Goal: Check status: Check status

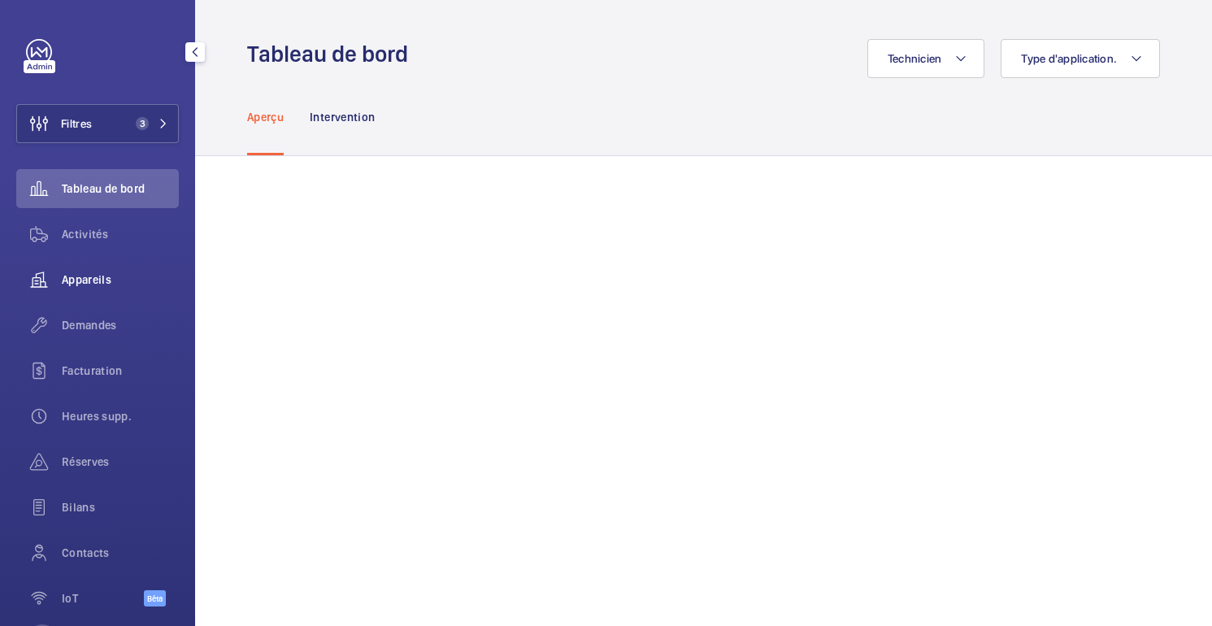
click at [90, 278] on font "Appareils" at bounding box center [87, 279] width 50 height 13
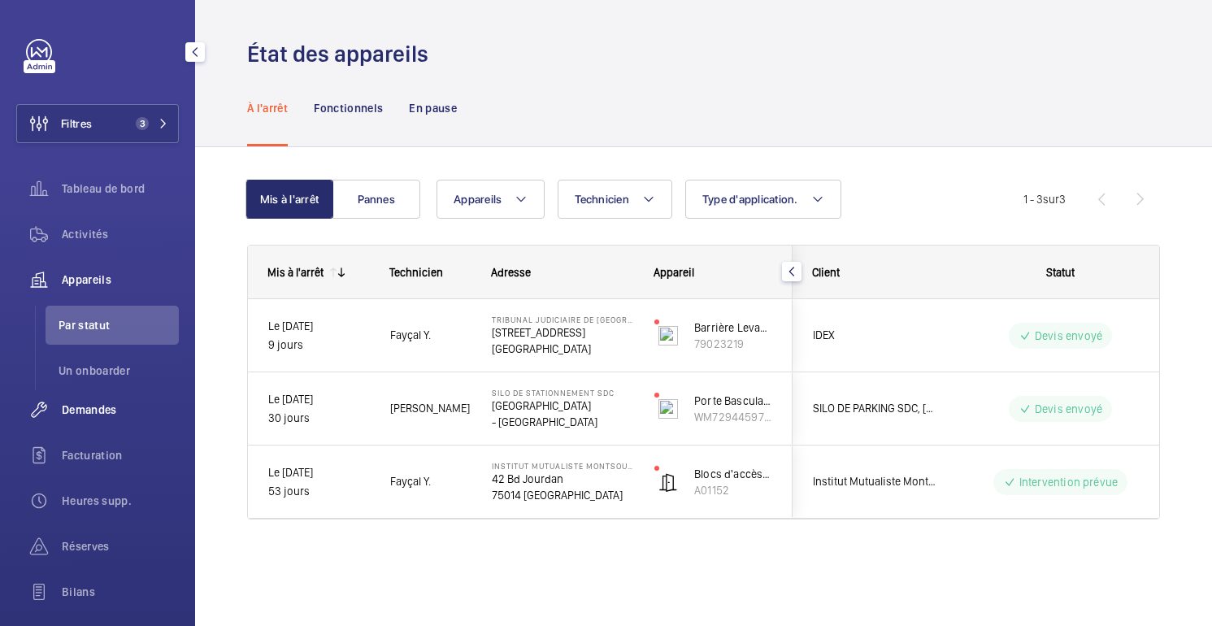
click at [84, 412] on font "Demandes" at bounding box center [89, 409] width 55 height 13
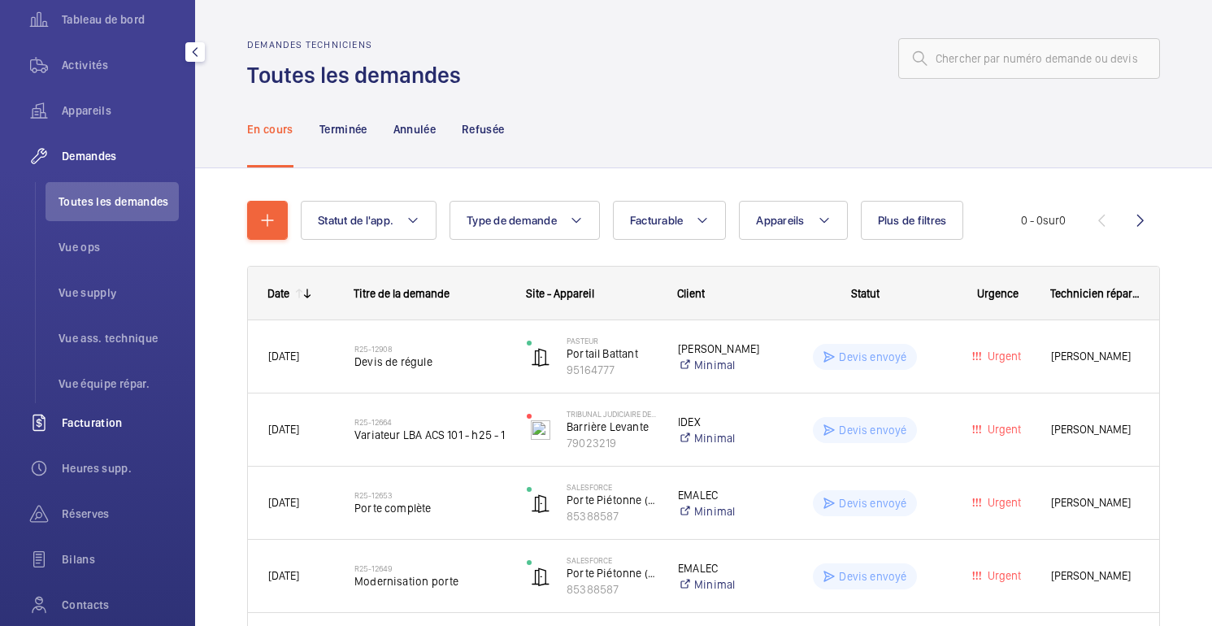
scroll to position [179, 0]
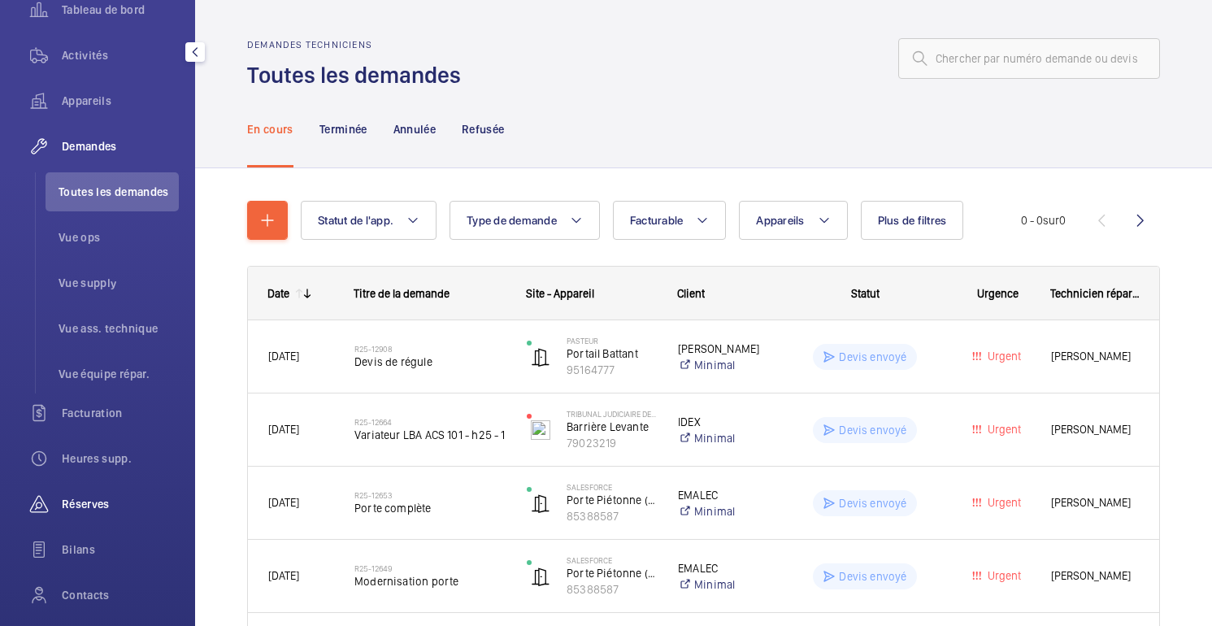
click at [99, 505] on font "Réserves" at bounding box center [86, 503] width 48 height 13
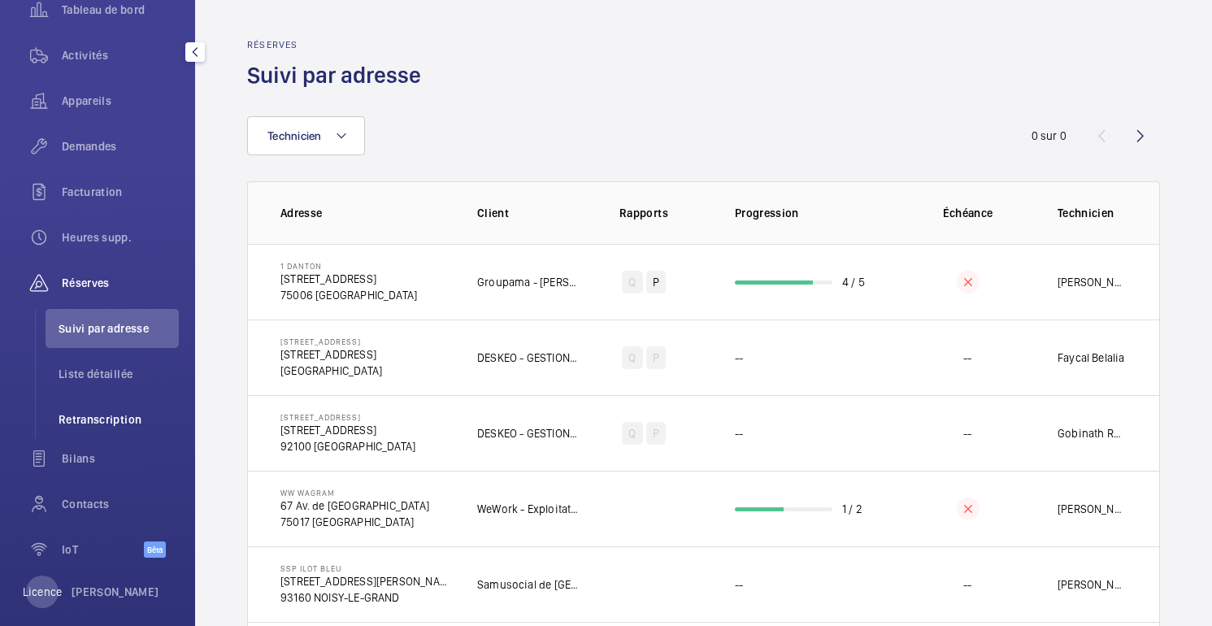
click at [121, 422] on font "Retranscription" at bounding box center [100, 419] width 83 height 13
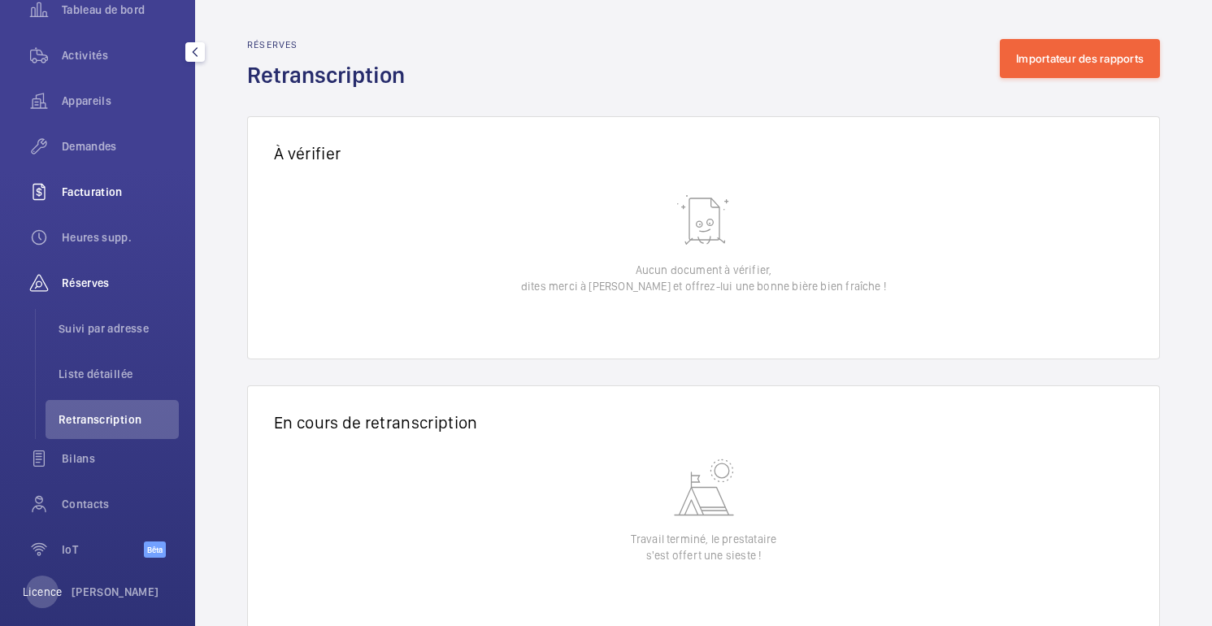
click at [84, 195] on font "Facturation" at bounding box center [92, 191] width 61 height 13
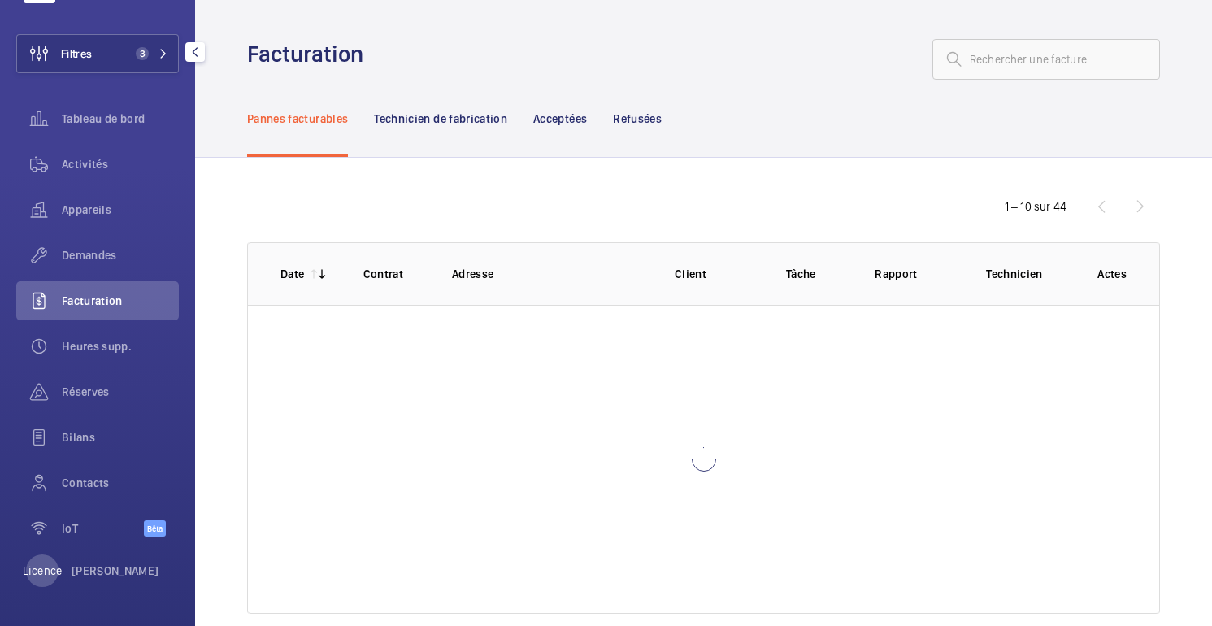
scroll to position [70, 0]
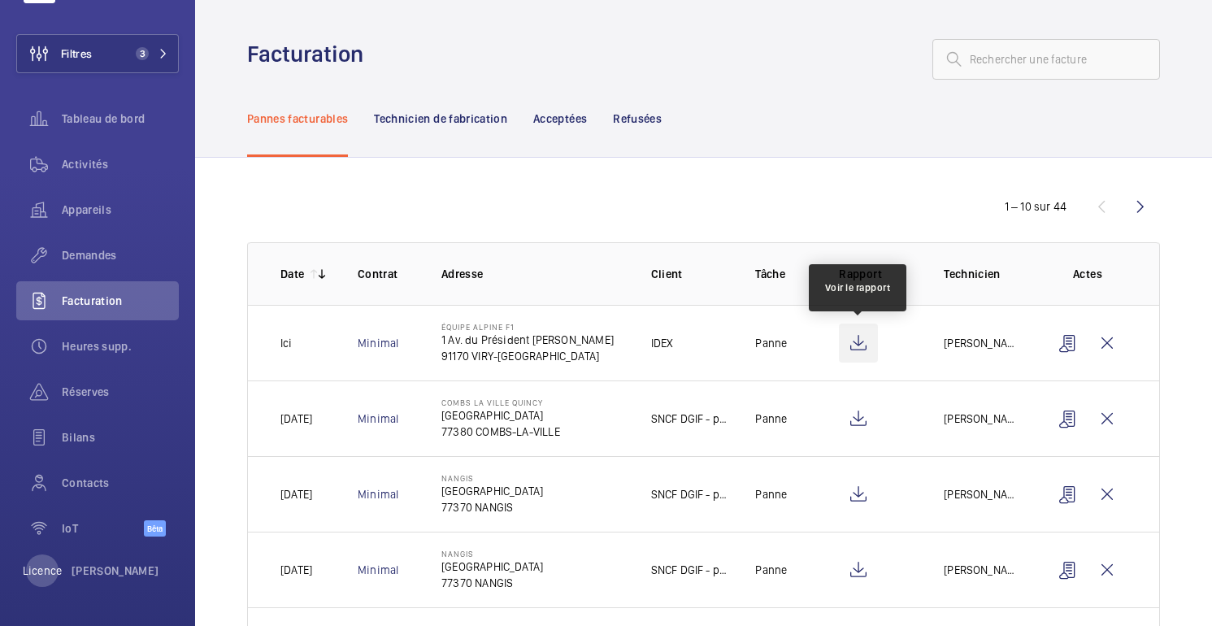
click at [858, 343] on wm-front-icon-button at bounding box center [858, 342] width 39 height 39
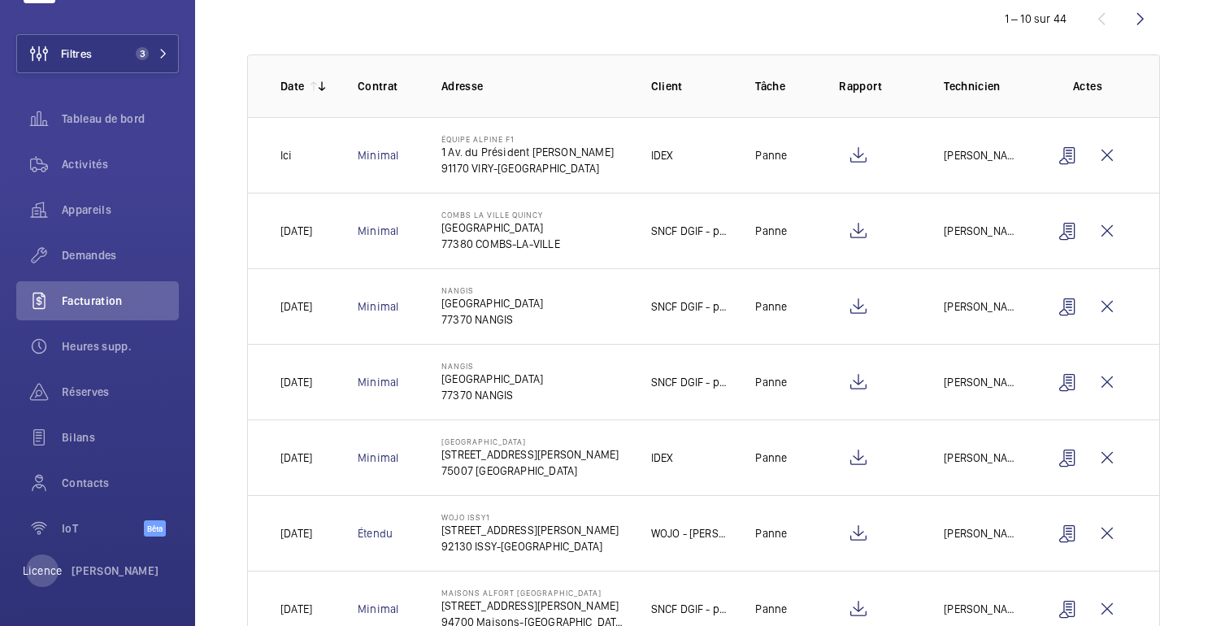
scroll to position [191, 0]
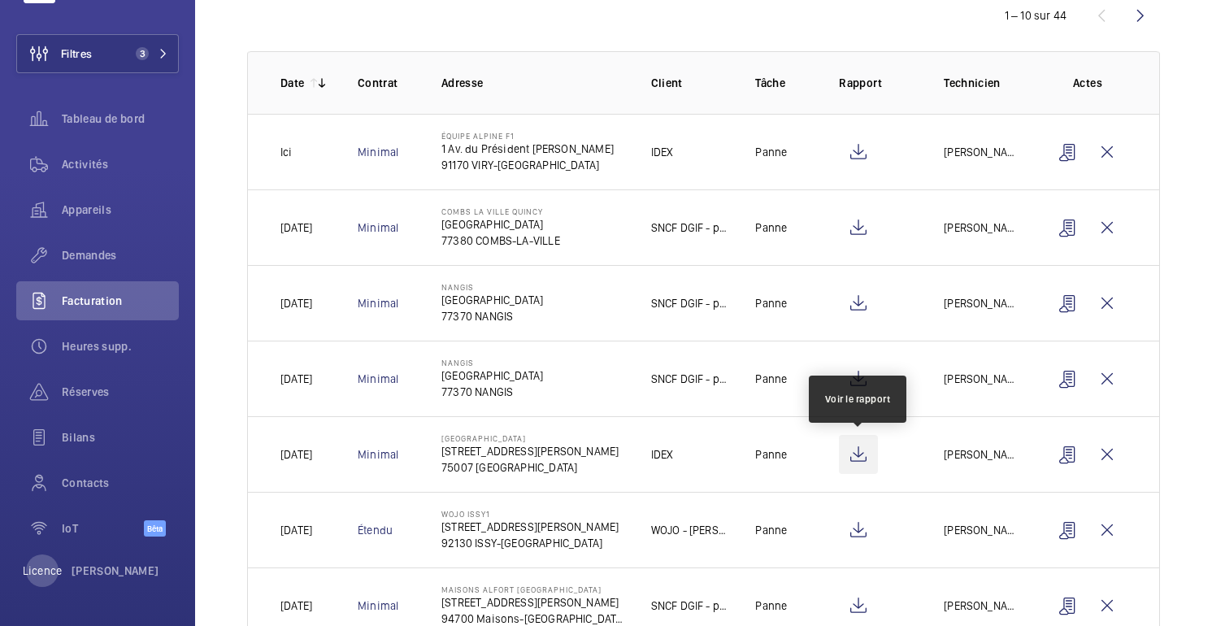
click at [858, 458] on wm-front-icon-button at bounding box center [858, 454] width 39 height 39
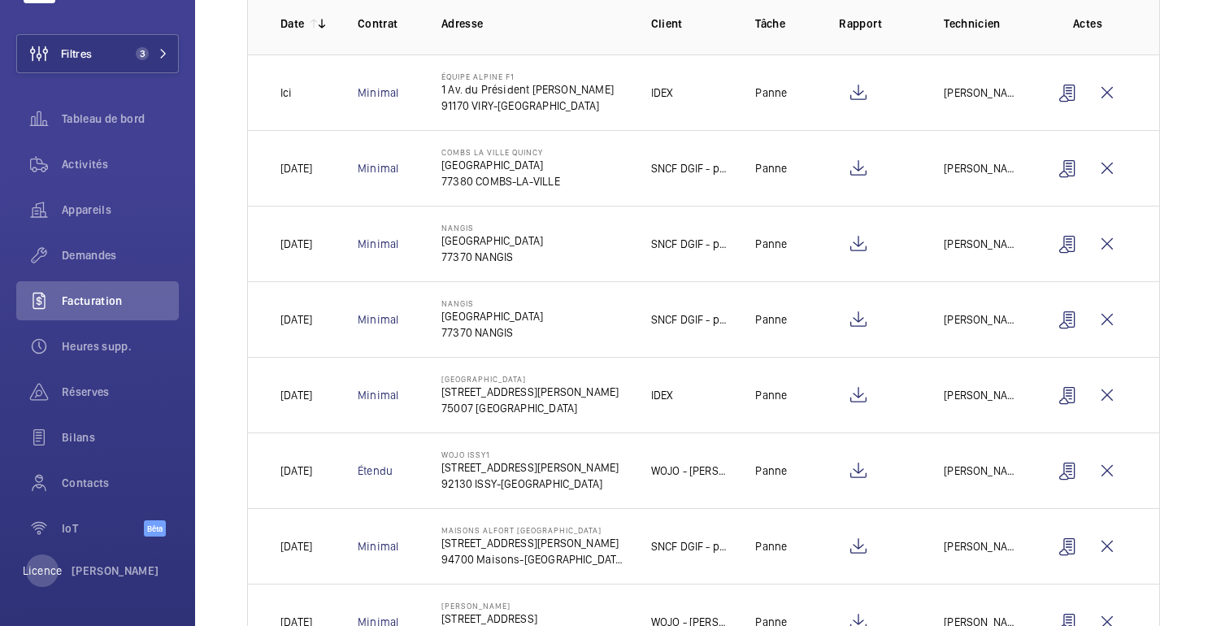
scroll to position [289, 0]
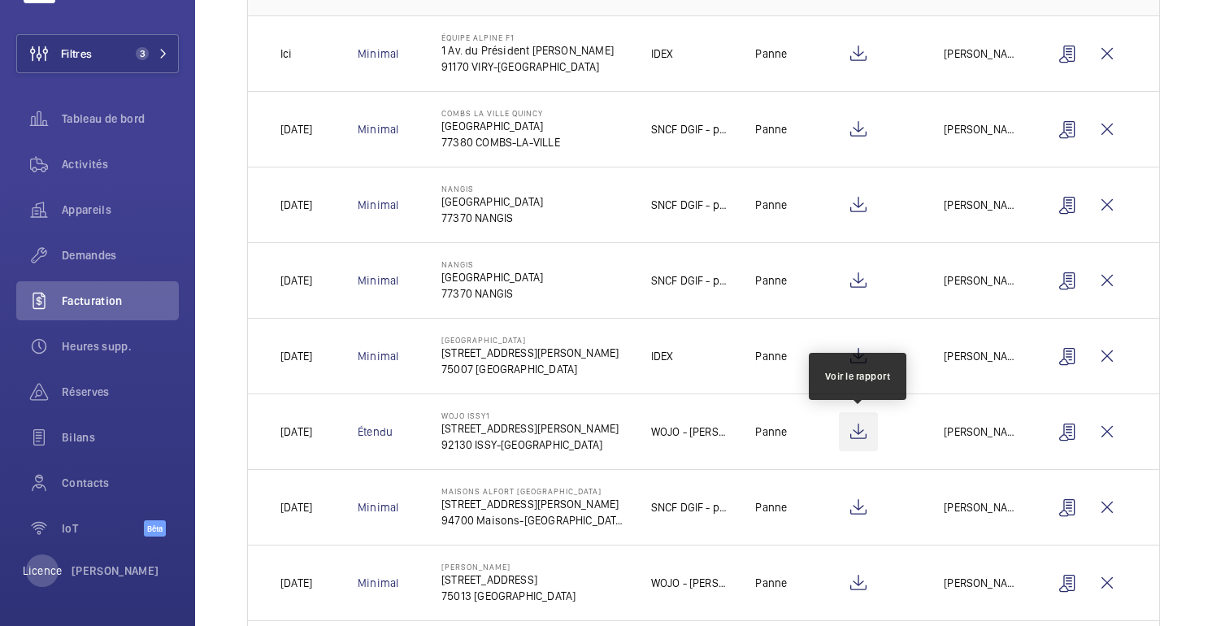
click at [849, 433] on wm-front-icon-button at bounding box center [858, 431] width 39 height 39
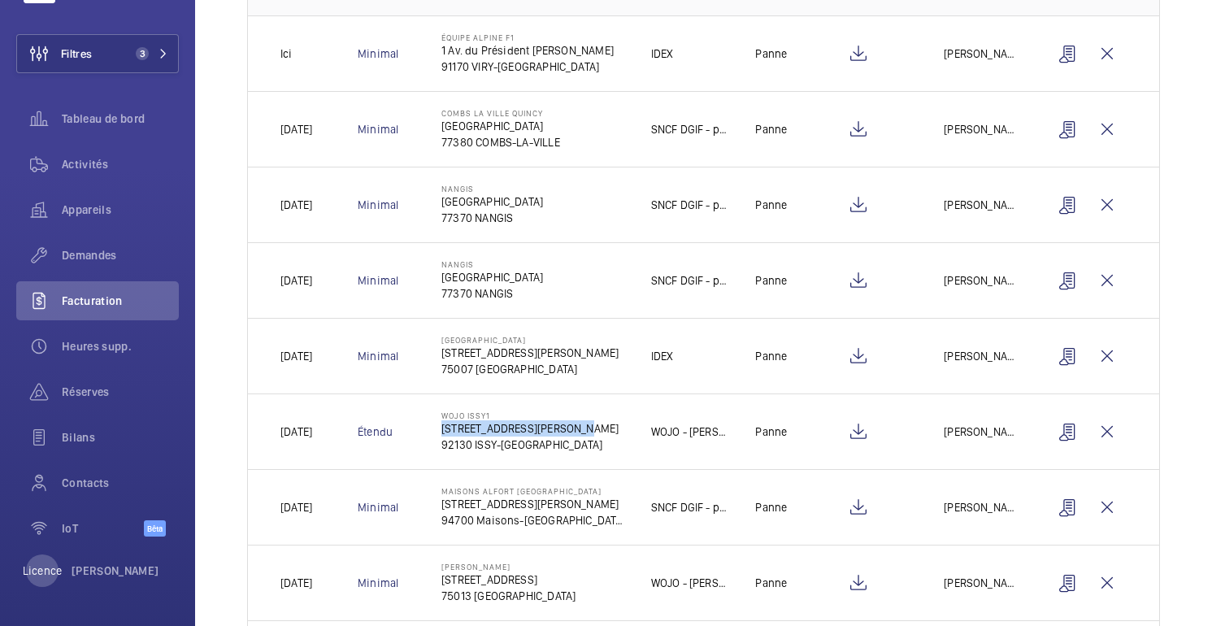
drag, startPoint x: 576, startPoint y: 430, endPoint x: 432, endPoint y: 431, distance: 144.7
click at [432, 431] on td "WOJO ISSY1 [STREET_ADDRESS][PERSON_NAME]" at bounding box center [520, 431] width 210 height 76
click at [454, 414] on font "WOJO ISSY1" at bounding box center [465, 415] width 49 height 10
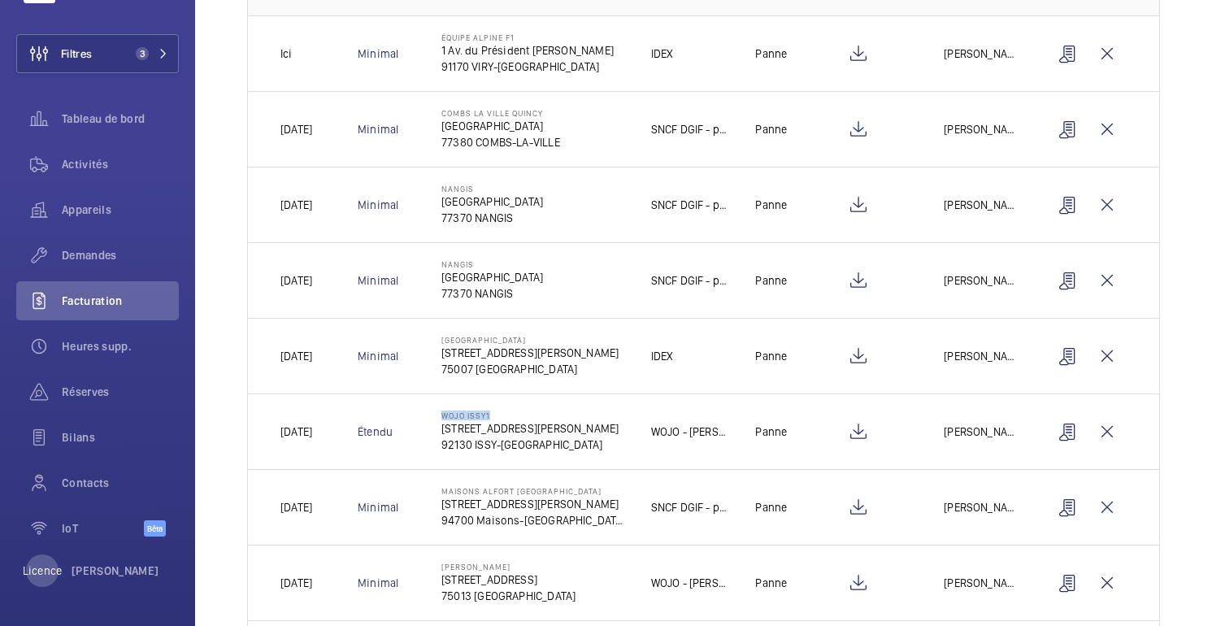
copy font "WOJO ISSY1"
click at [625, 458] on td "WOJO - [PERSON_NAME]" at bounding box center [677, 431] width 105 height 76
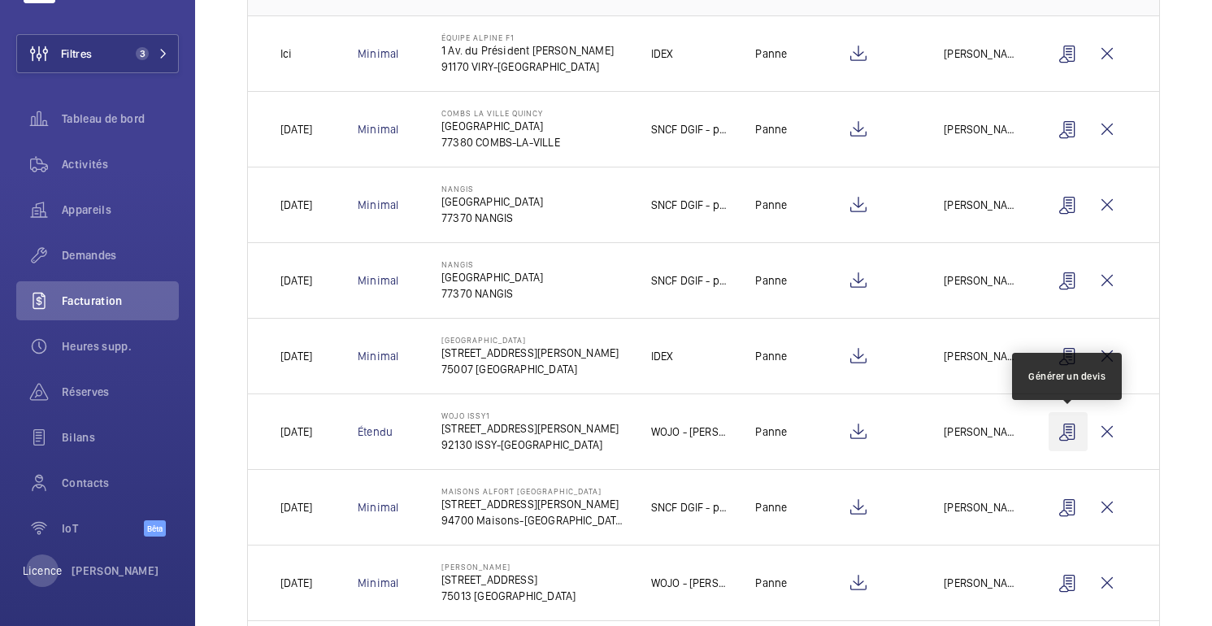
click at [1072, 433] on wm-front-icon-button at bounding box center [1067, 431] width 39 height 39
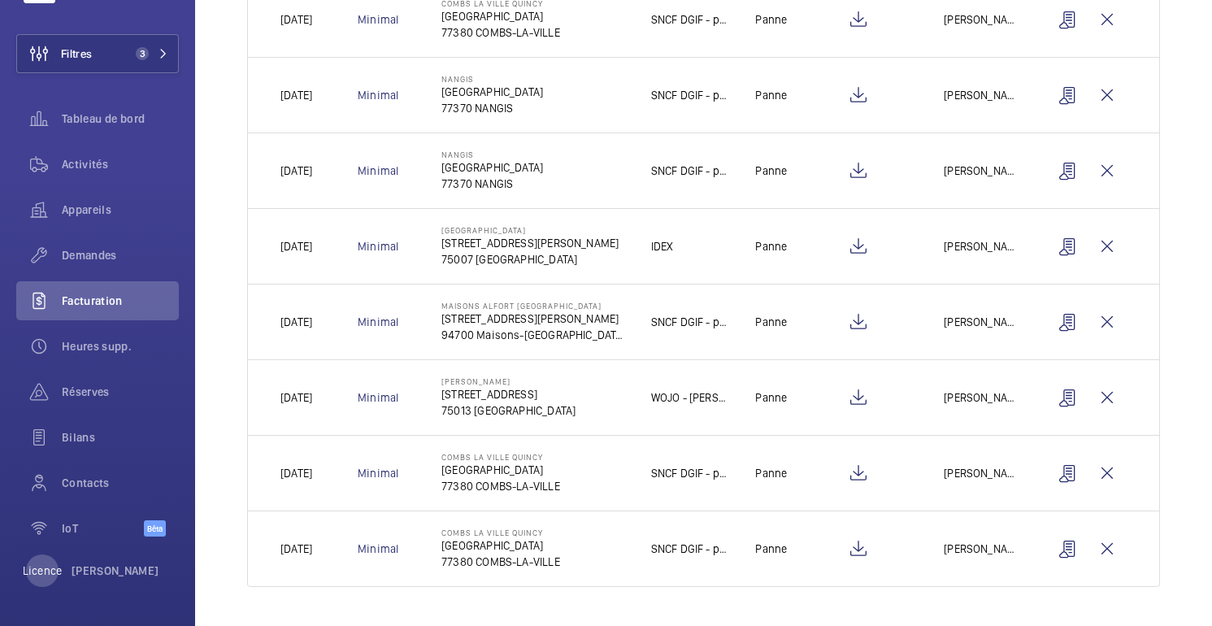
scroll to position [0, 0]
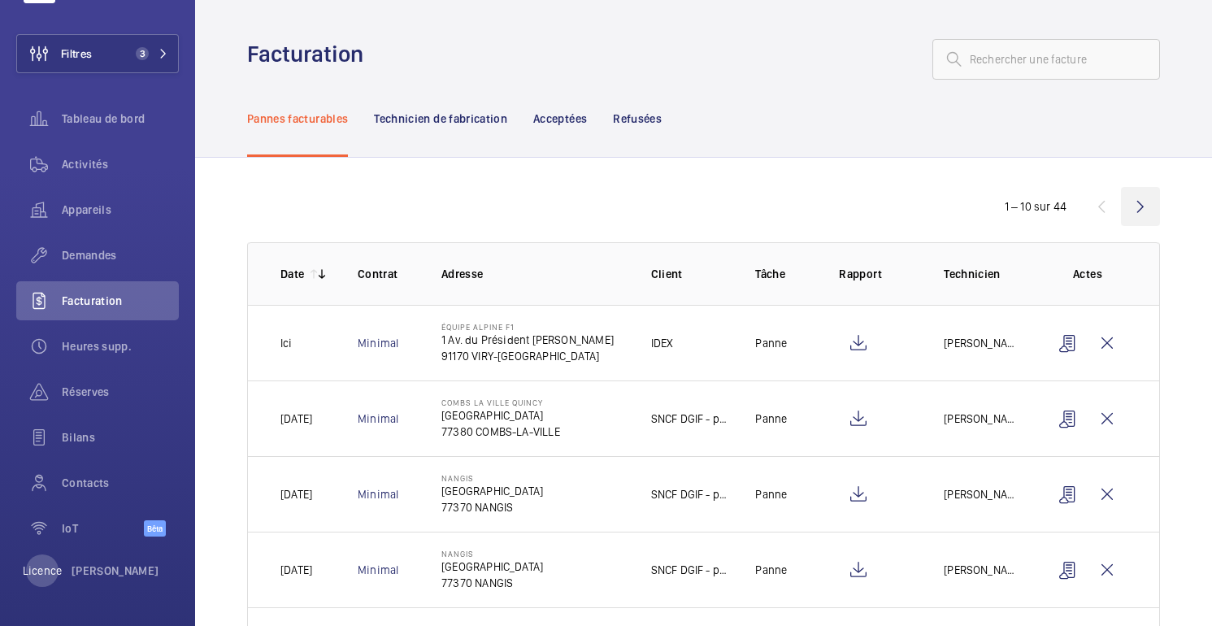
click at [1139, 208] on wm-front-icon-button at bounding box center [1140, 206] width 39 height 39
click at [1145, 207] on wm-front-icon-button at bounding box center [1140, 206] width 39 height 39
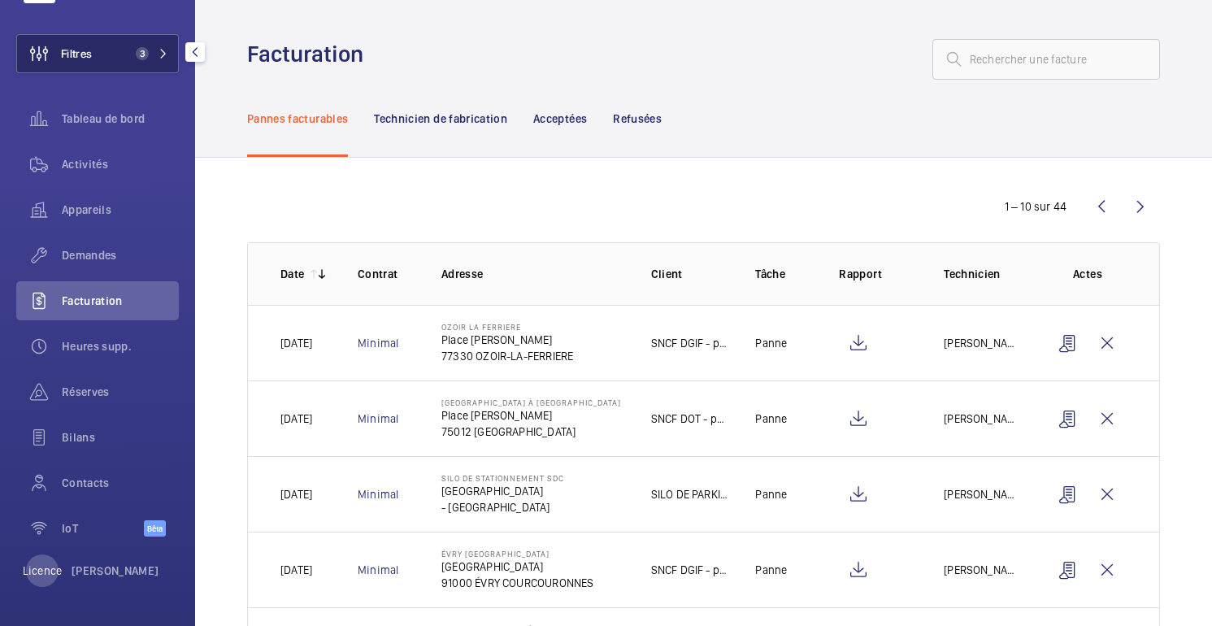
click at [107, 60] on button "Filtres 3" at bounding box center [97, 53] width 163 height 39
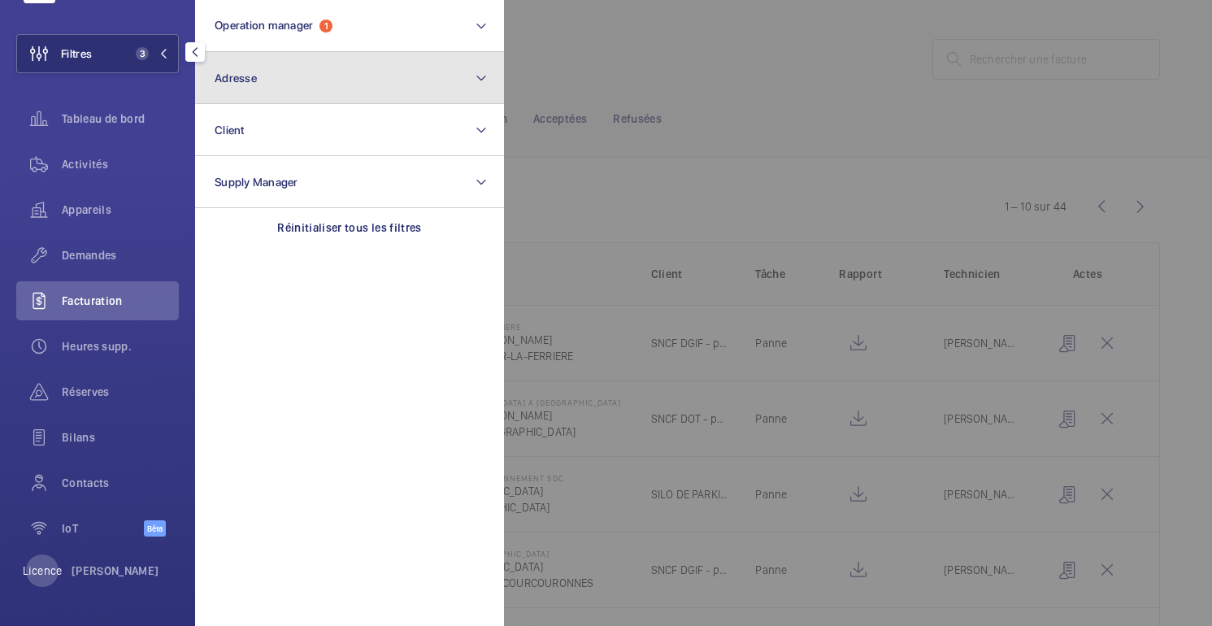
click at [329, 72] on button "Adresse" at bounding box center [349, 78] width 309 height 52
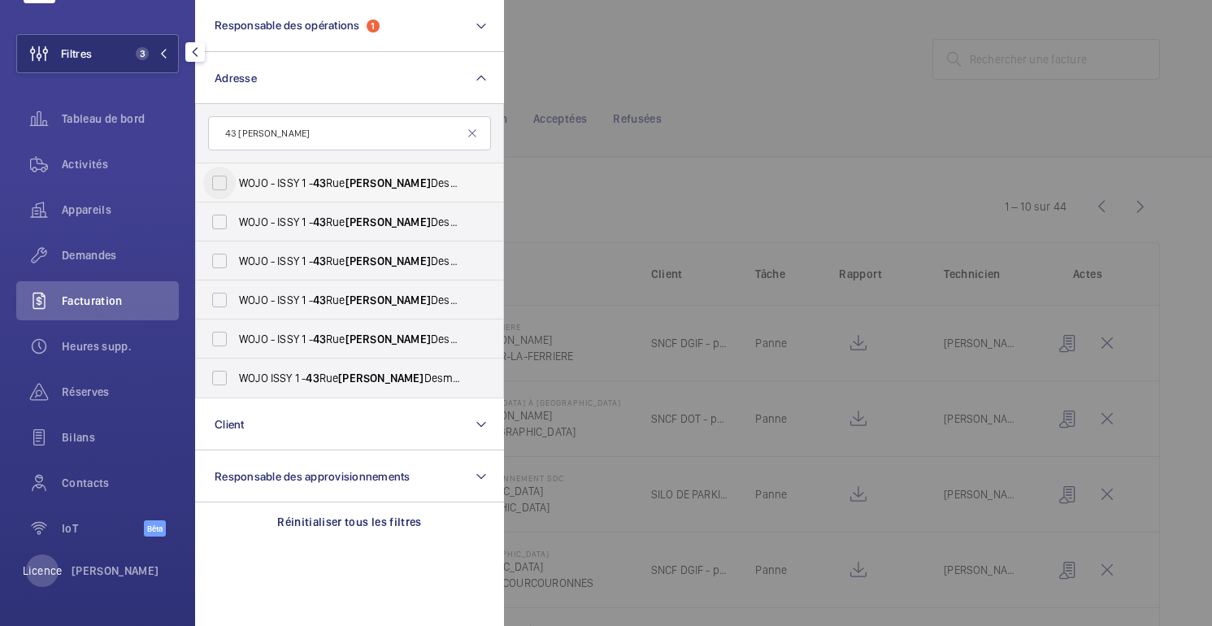
type input "43 [PERSON_NAME]"
click at [219, 180] on input "WOJO - ISSY [STREET_ADDRESS][PERSON_NAME]" at bounding box center [219, 183] width 33 height 33
checkbox input "true"
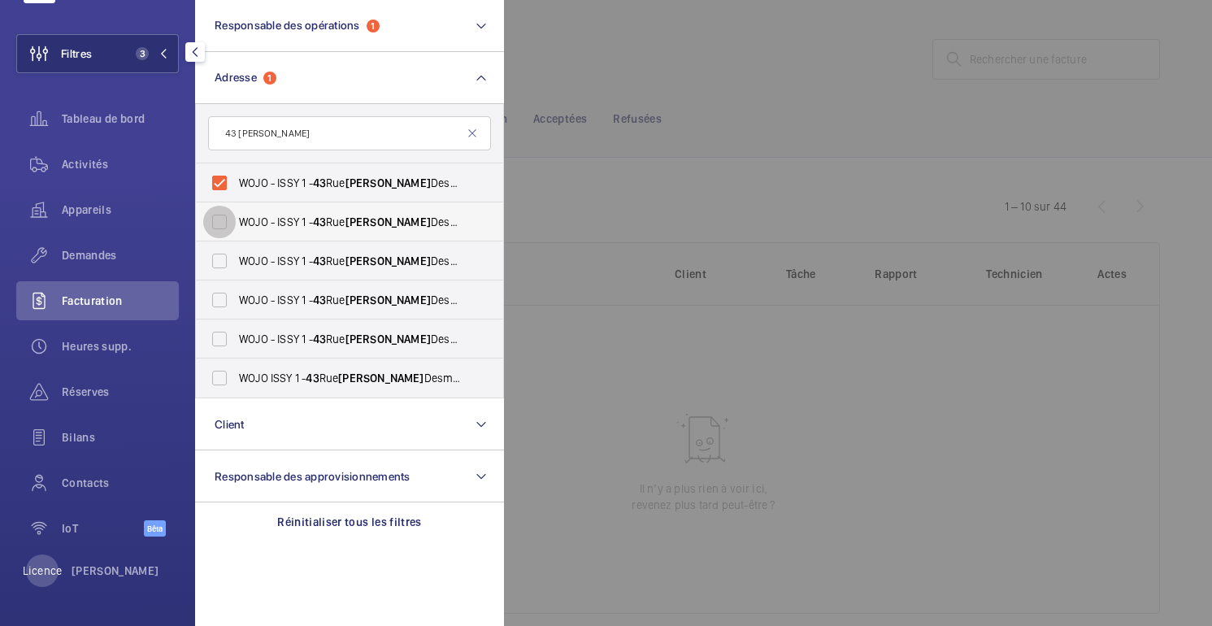
click at [219, 222] on input "WOJO - ISSY [STREET_ADDRESS][PERSON_NAME]" at bounding box center [219, 222] width 33 height 33
checkbox input "true"
click at [221, 266] on input "WOJO - ISSY [STREET_ADDRESS][PERSON_NAME]" at bounding box center [219, 261] width 33 height 33
checkbox input "true"
click at [219, 300] on input "WOJO - ISSY [STREET_ADDRESS][PERSON_NAME]" at bounding box center [219, 300] width 33 height 33
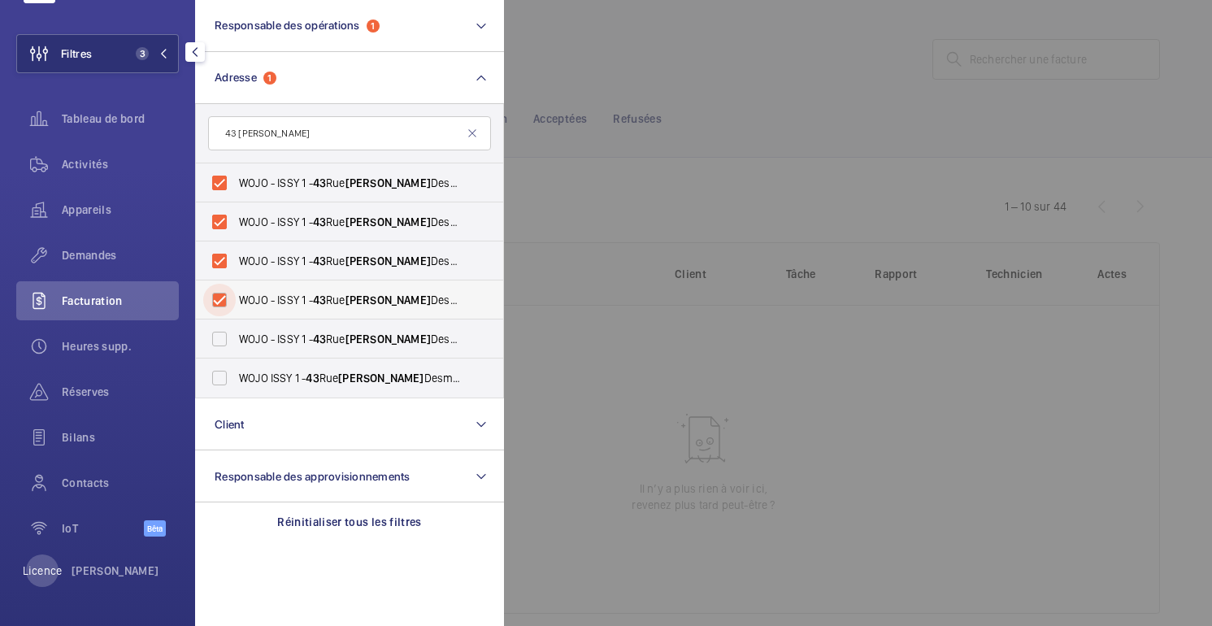
checkbox input "true"
click at [220, 343] on input "WOJO - ISSY [STREET_ADDRESS][PERSON_NAME]" at bounding box center [219, 339] width 33 height 33
checkbox input "true"
click at [220, 375] on input "[PERSON_NAME] [STREET_ADDRESS][PERSON_NAME]" at bounding box center [219, 378] width 33 height 33
checkbox input "true"
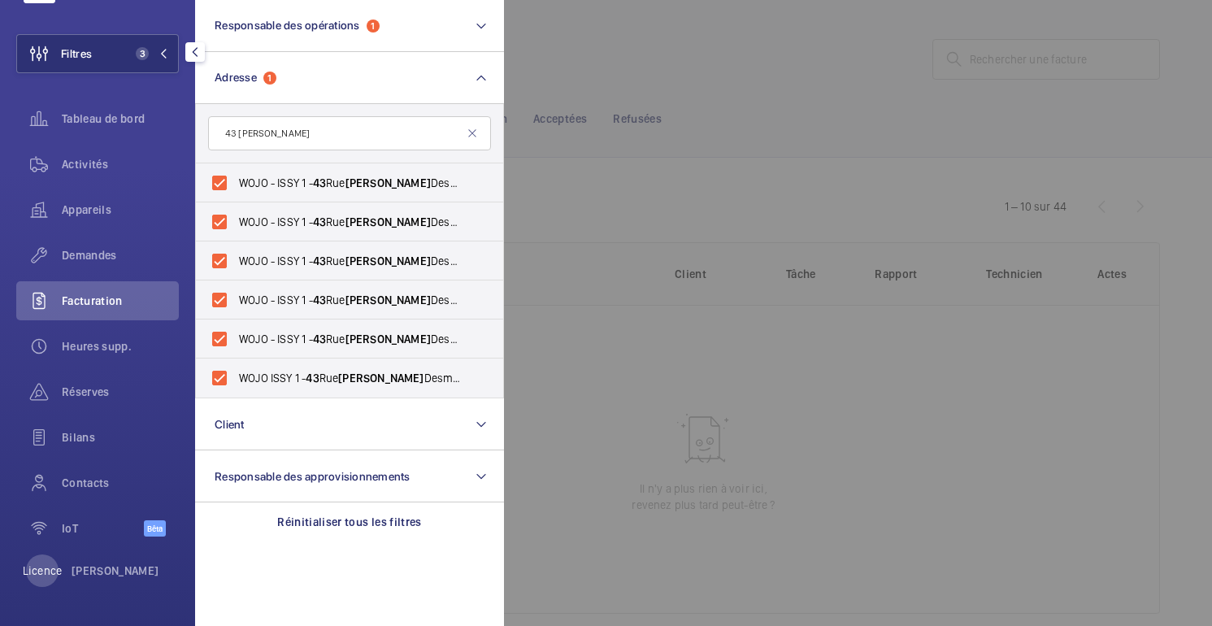
click at [679, 202] on div at bounding box center [1110, 313] width 1212 height 626
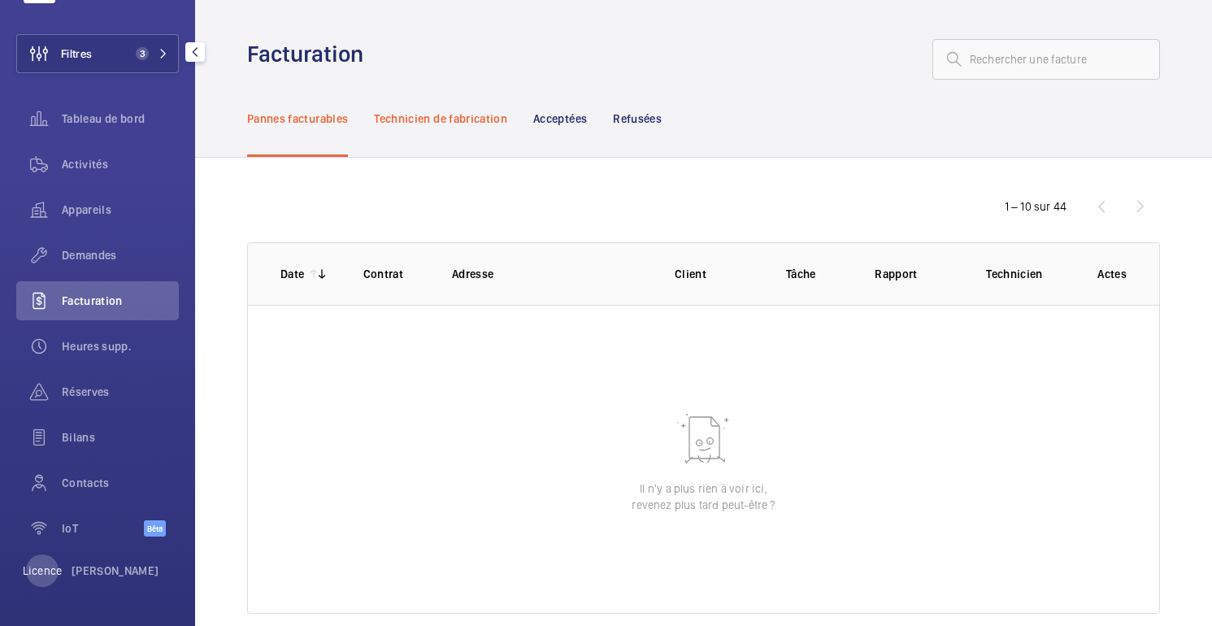
click at [458, 121] on font "Technicien de fabrication" at bounding box center [440, 118] width 133 height 13
click at [555, 115] on font "Acceptées" at bounding box center [560, 118] width 54 height 13
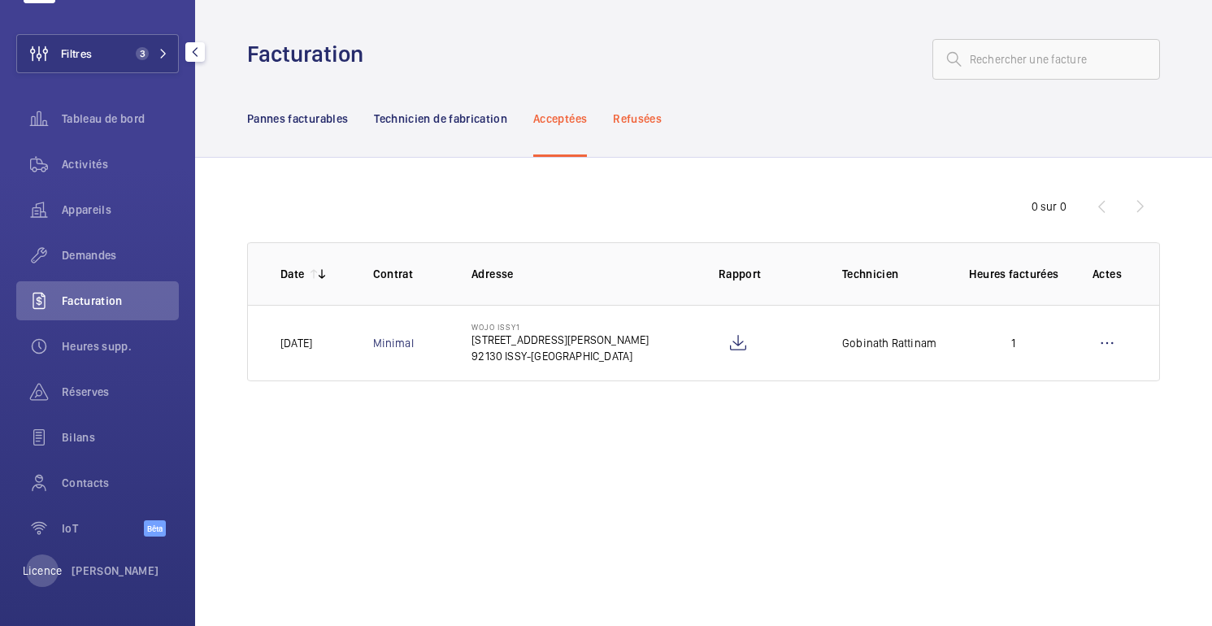
click at [656, 115] on font "Refusées" at bounding box center [637, 118] width 49 height 13
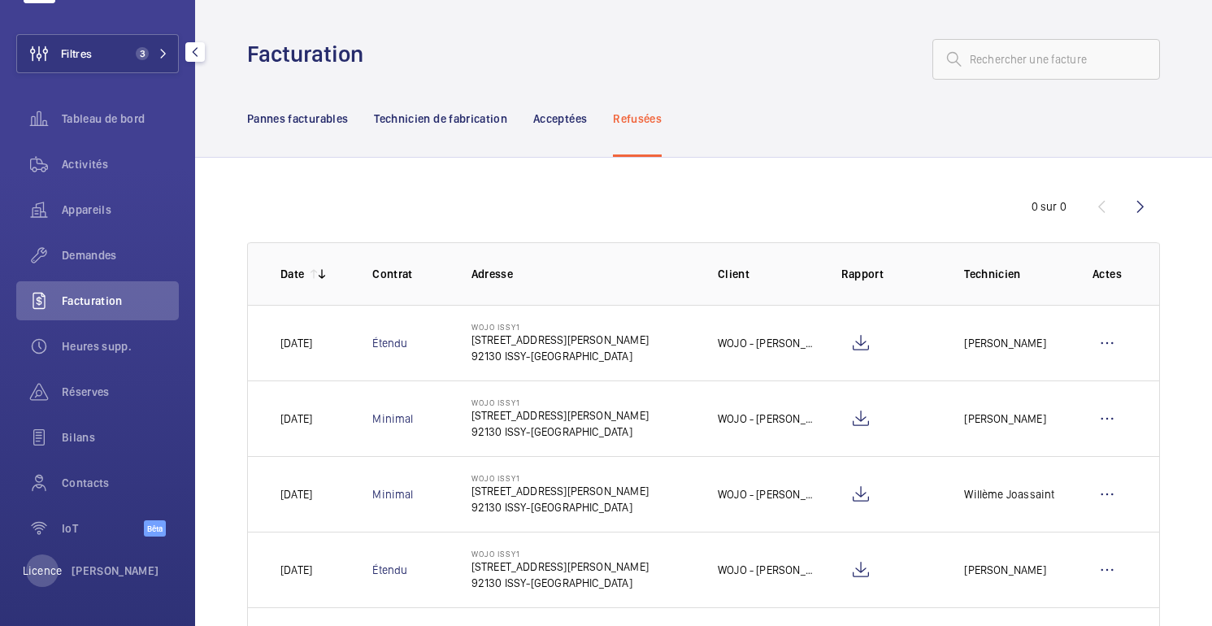
click at [194, 53] on mat-icon "button" at bounding box center [195, 52] width 20 height 13
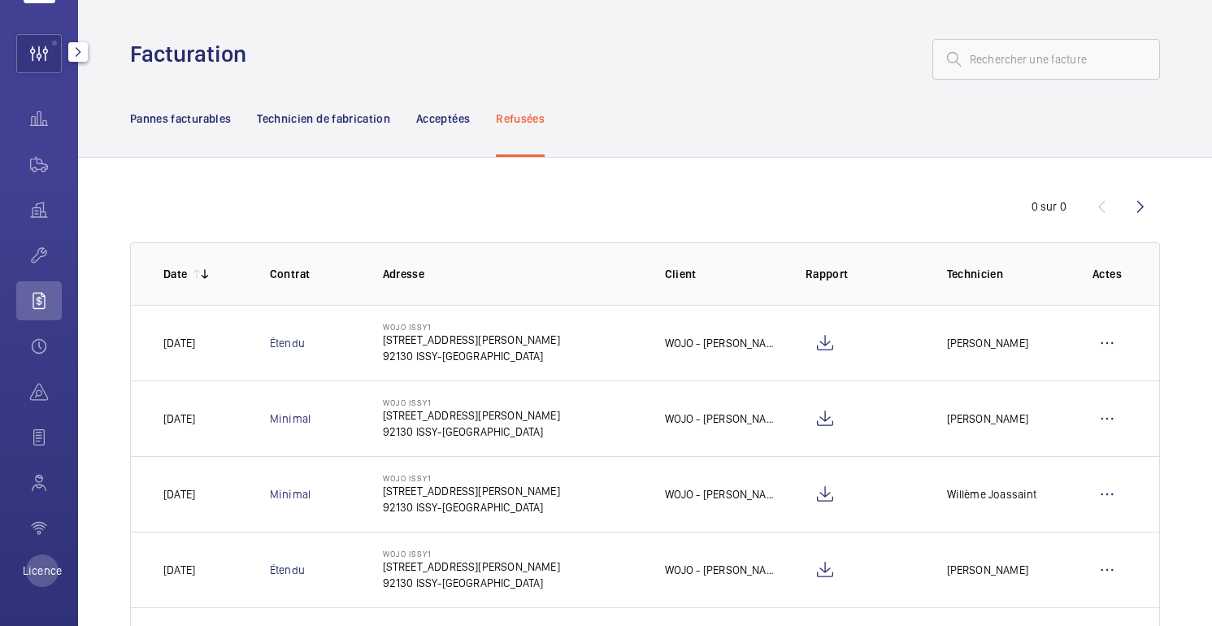
click at [79, 53] on mat-icon "button" at bounding box center [78, 52] width 20 height 13
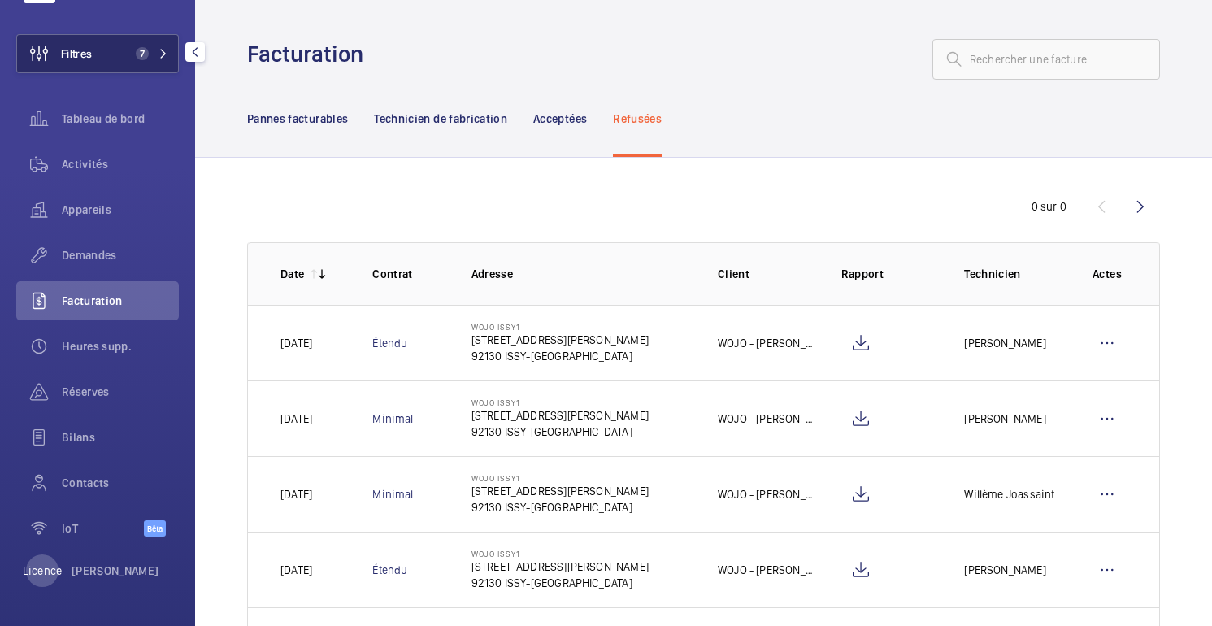
click at [115, 59] on button "Filtres 7" at bounding box center [97, 53] width 163 height 39
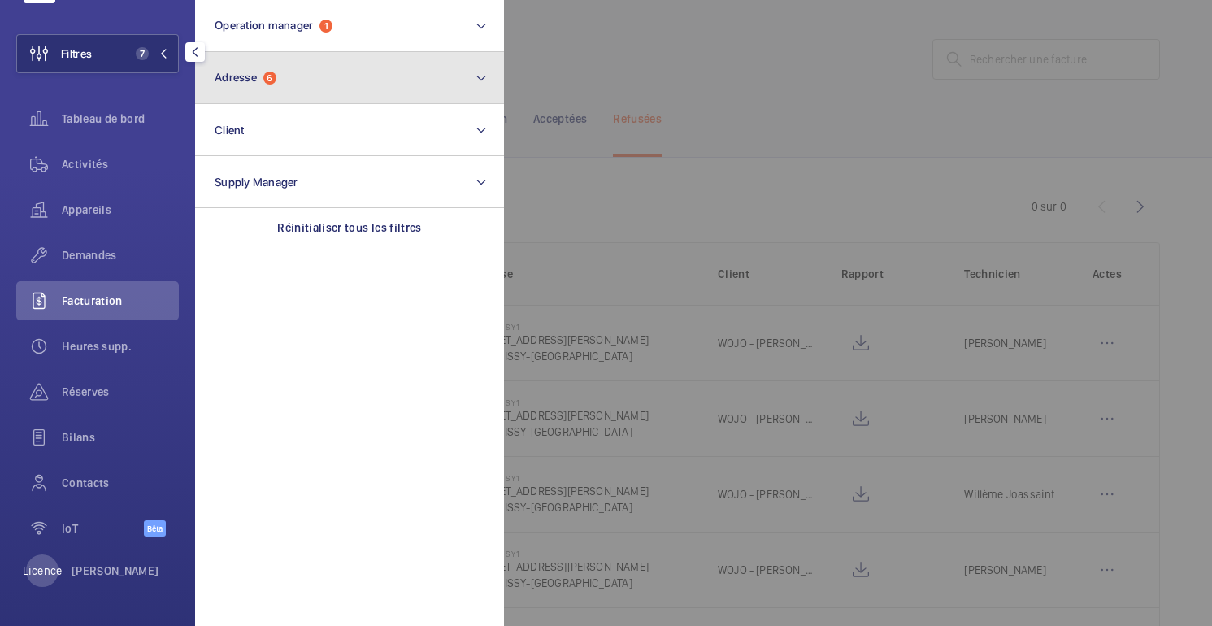
click at [241, 76] on span "Adresse" at bounding box center [236, 77] width 42 height 13
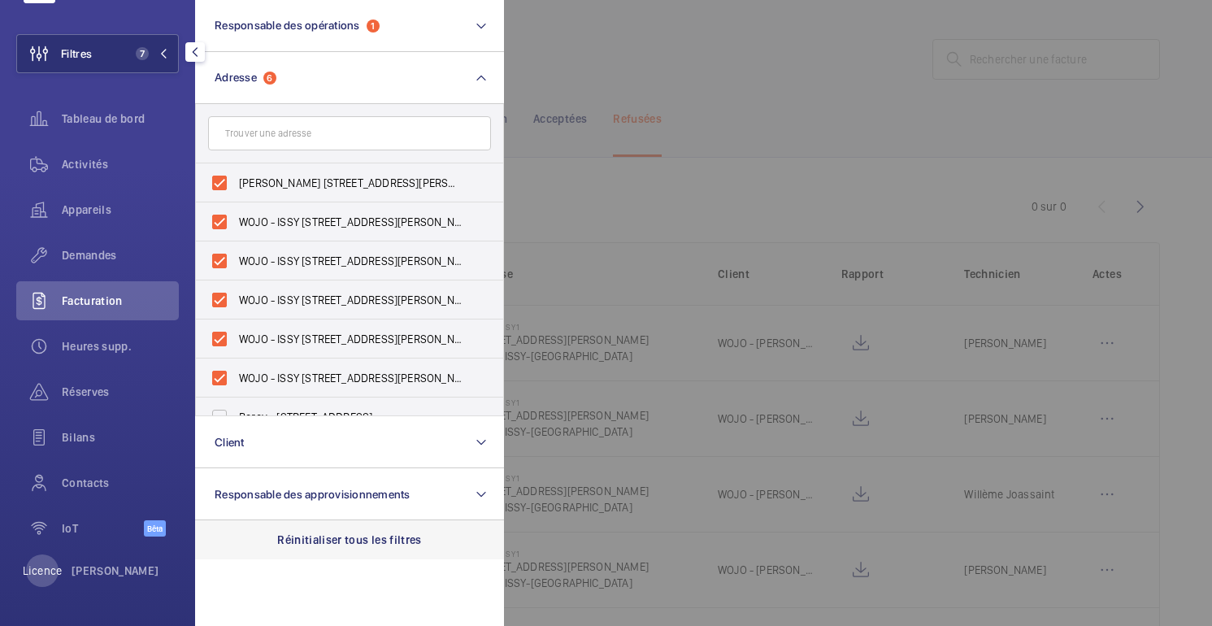
click at [313, 537] on font "Réinitialiser tous les filtres" at bounding box center [349, 539] width 145 height 13
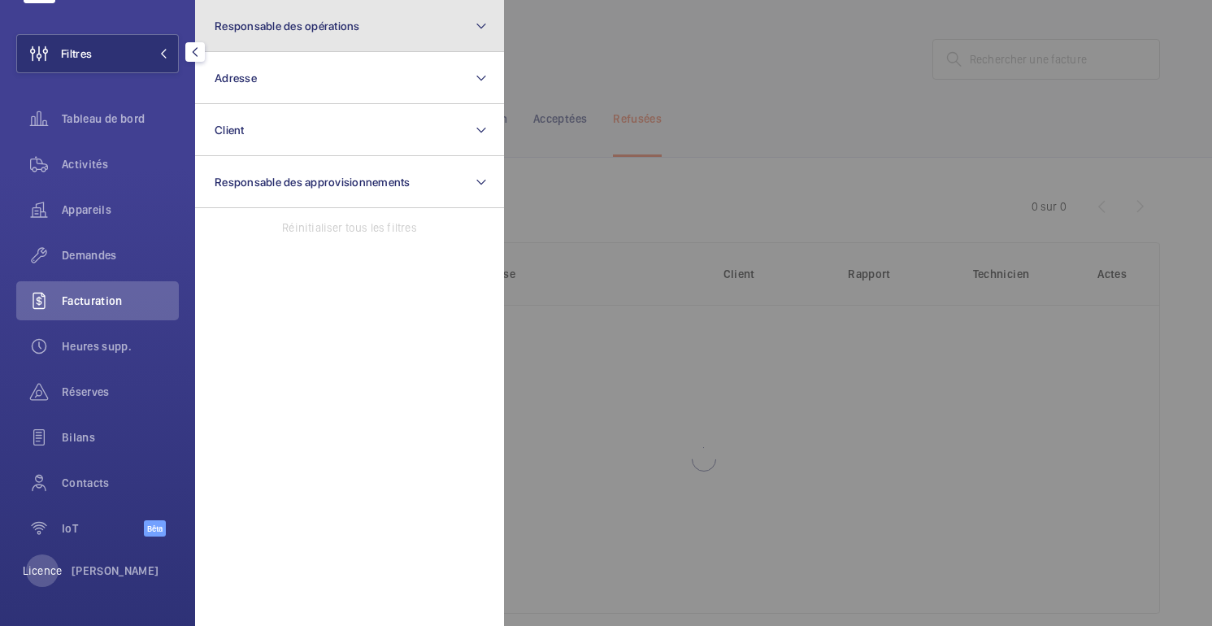
click at [267, 24] on font "Responsable des opérations" at bounding box center [287, 26] width 145 height 13
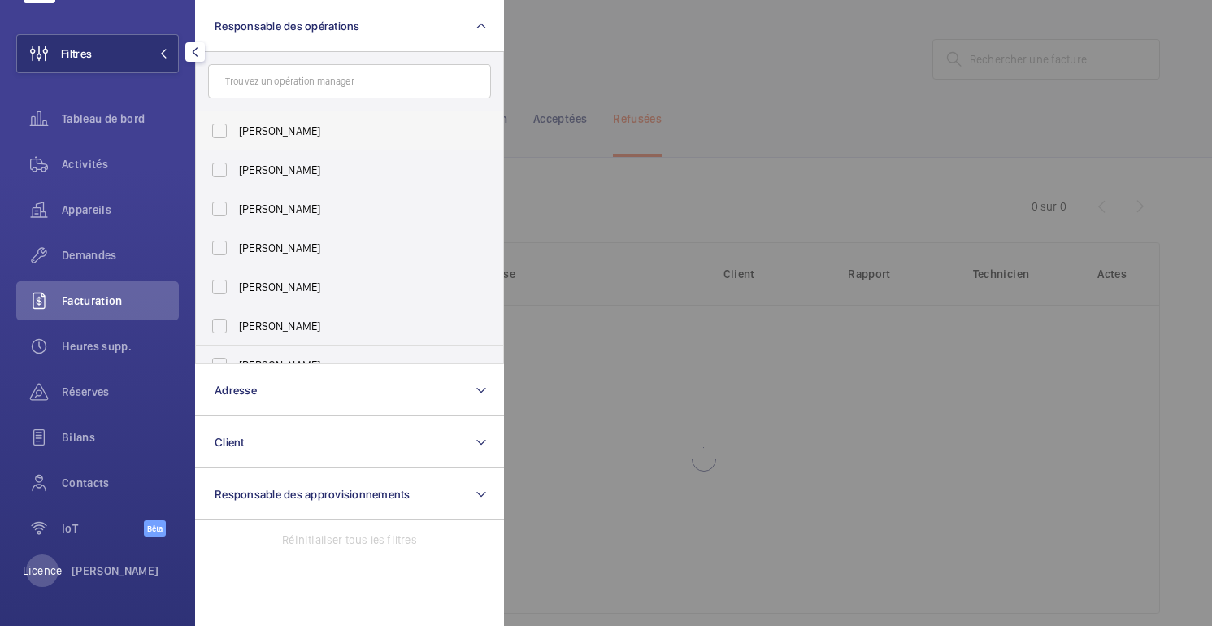
scroll to position [60, 0]
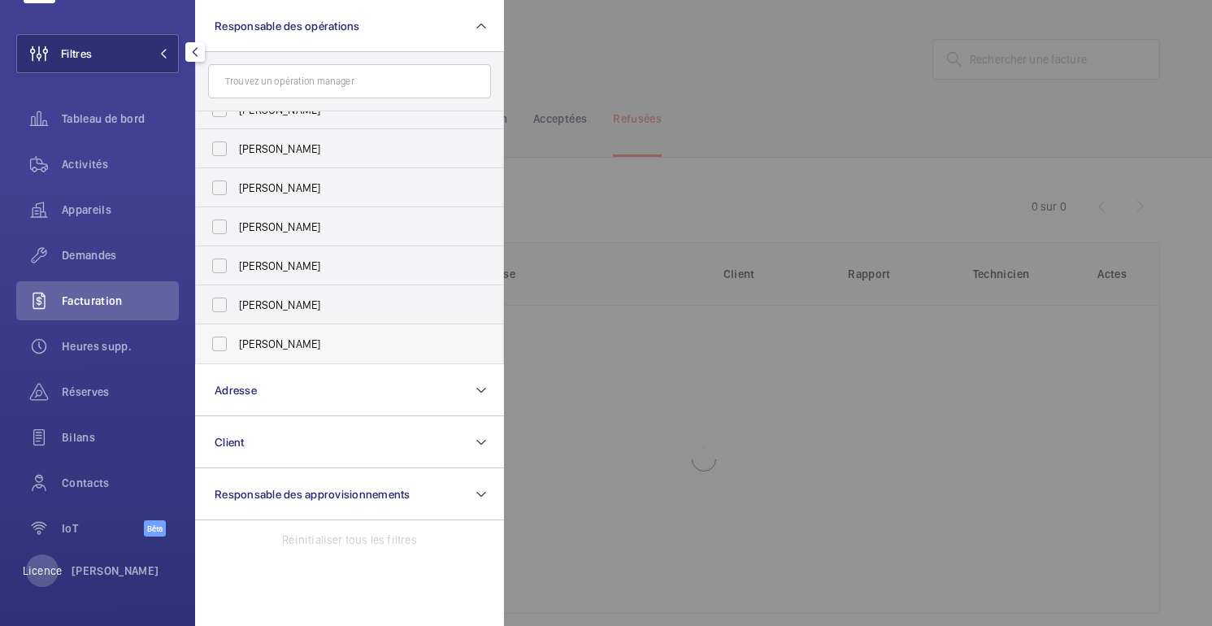
click at [265, 348] on span "[PERSON_NAME]" at bounding box center [351, 344] width 224 height 16
click at [236, 348] on input "[PERSON_NAME]" at bounding box center [219, 344] width 33 height 33
checkbox input "true"
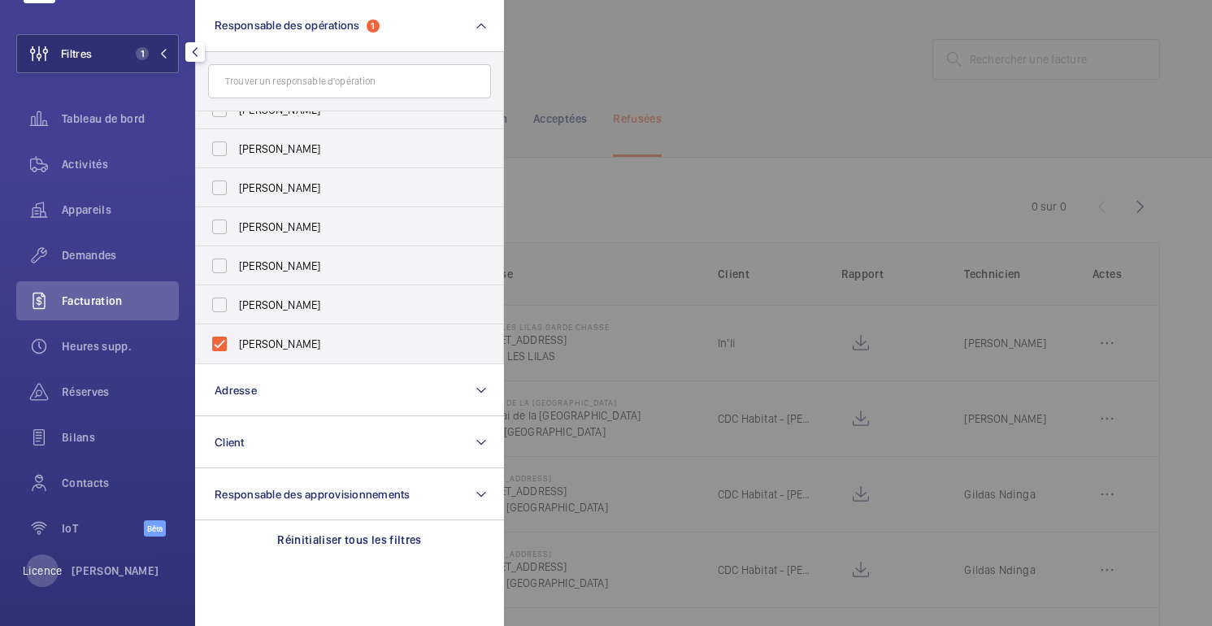
click at [627, 86] on div at bounding box center [1110, 313] width 1212 height 626
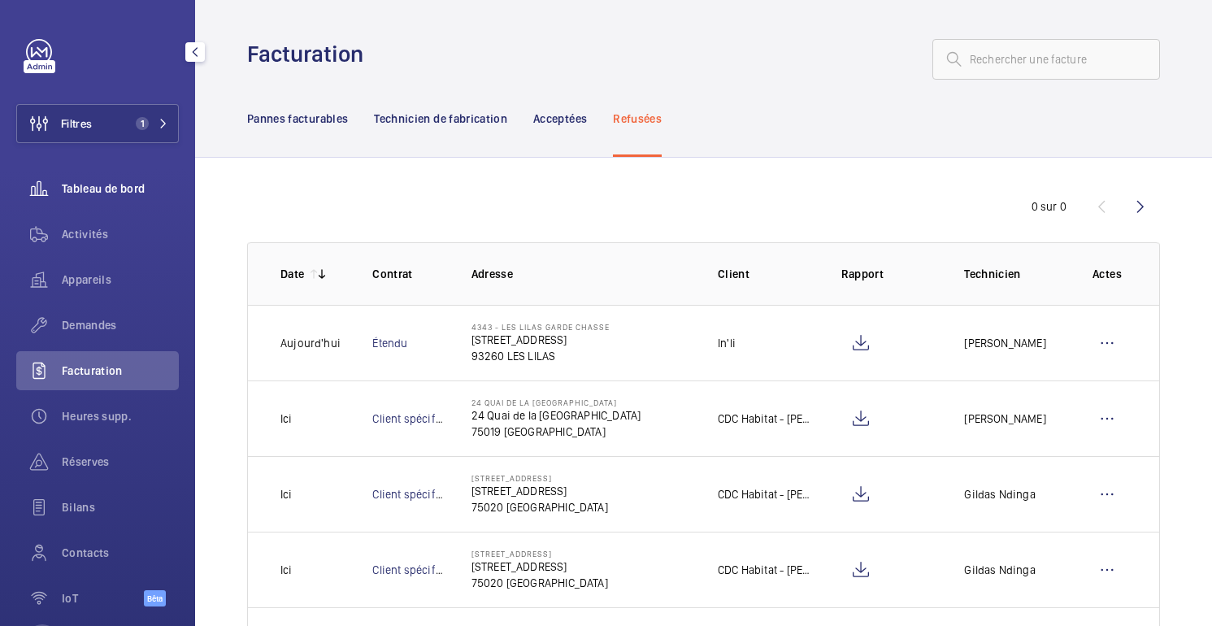
click at [102, 183] on font "Tableau de bord" at bounding box center [103, 188] width 83 height 13
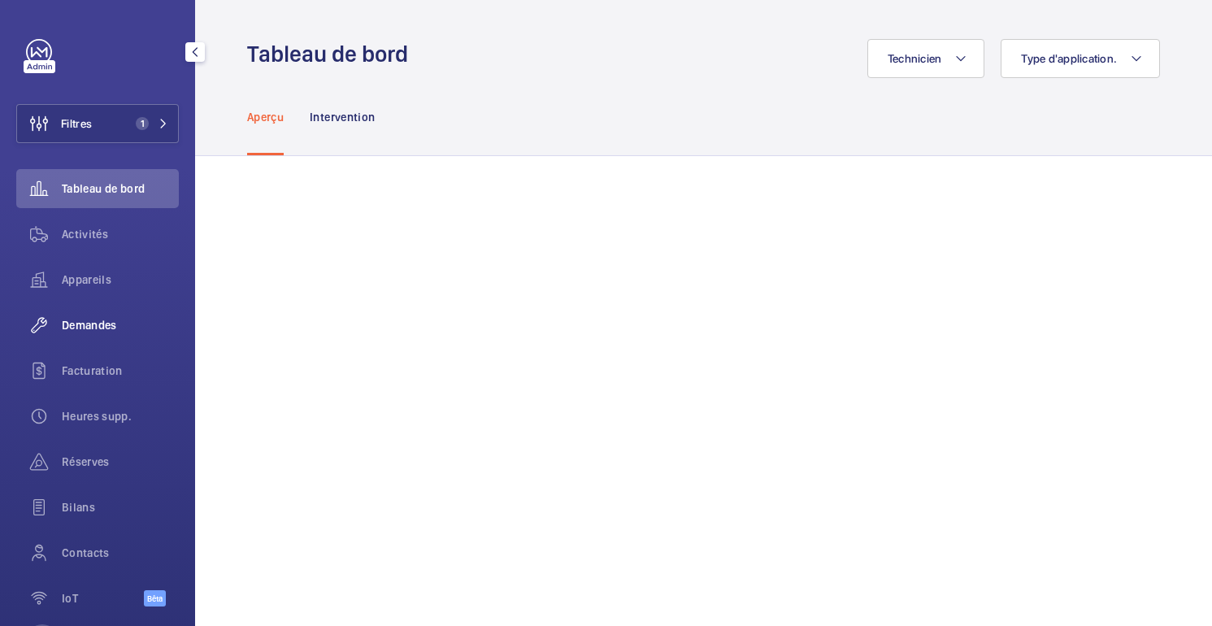
click at [94, 327] on font "Demandes" at bounding box center [89, 325] width 55 height 13
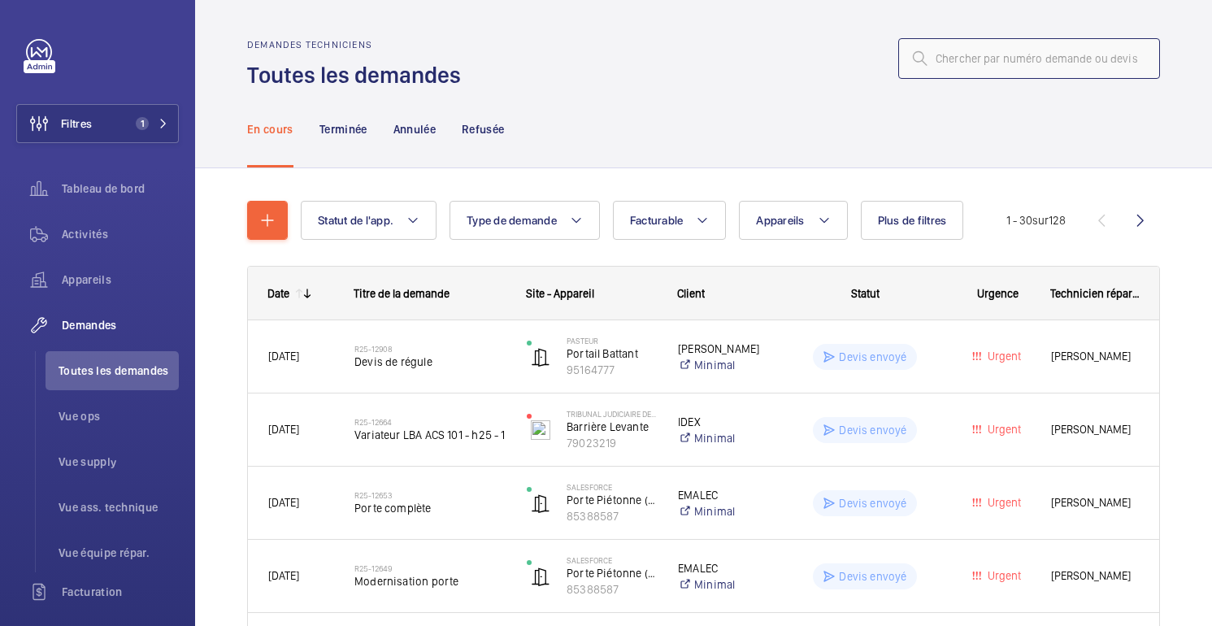
click at [969, 59] on input "text" at bounding box center [1029, 58] width 262 height 41
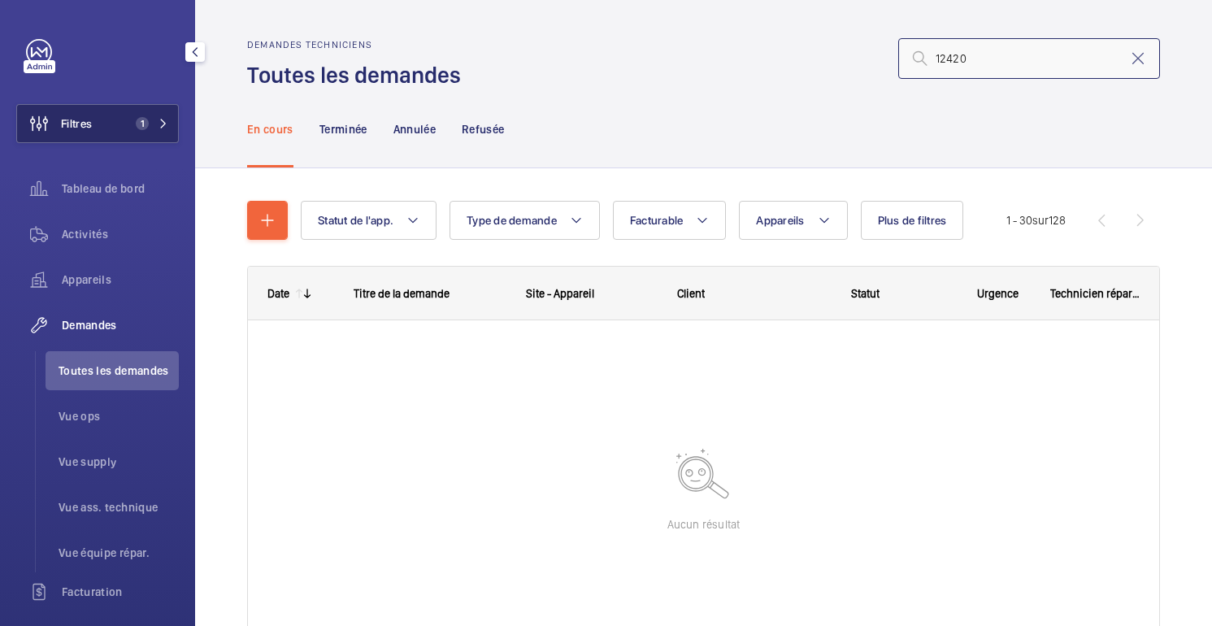
type input "12420"
click at [115, 115] on button "Filtres 1" at bounding box center [97, 123] width 163 height 39
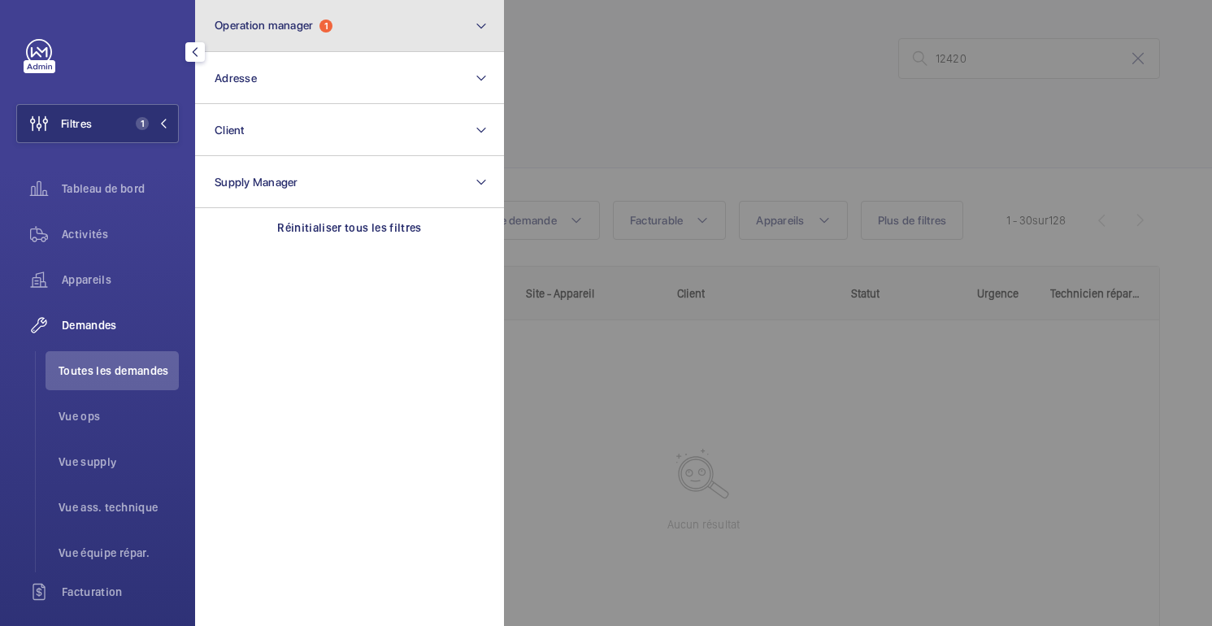
click at [398, 38] on button "Operation manager 1" at bounding box center [349, 26] width 309 height 52
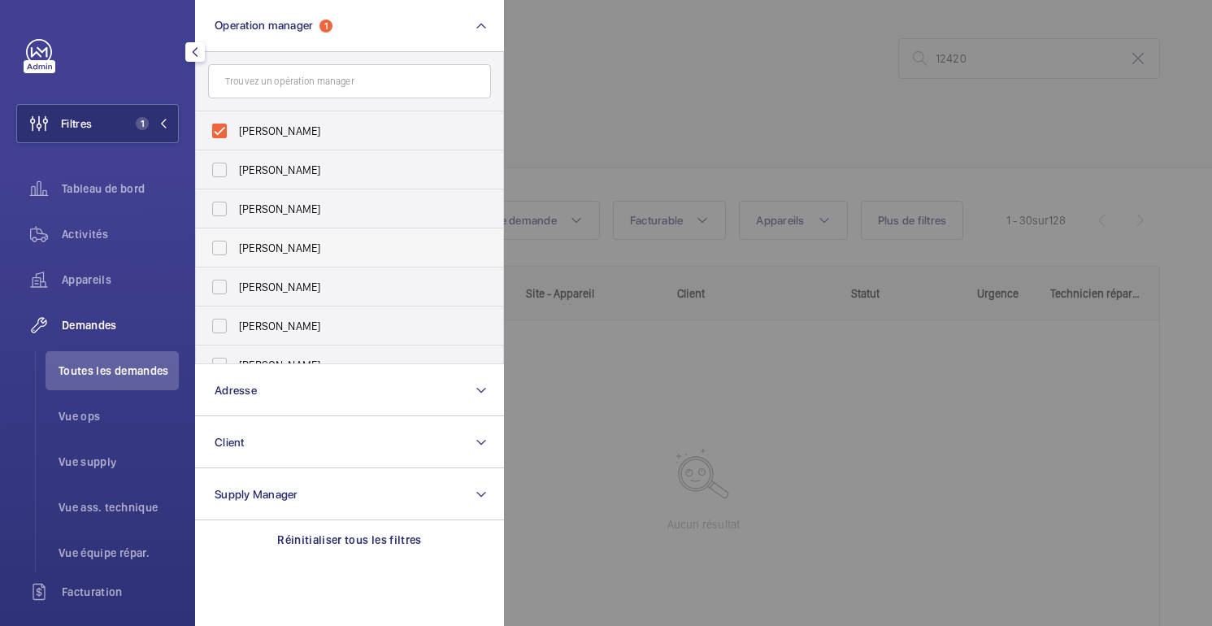
scroll to position [60, 0]
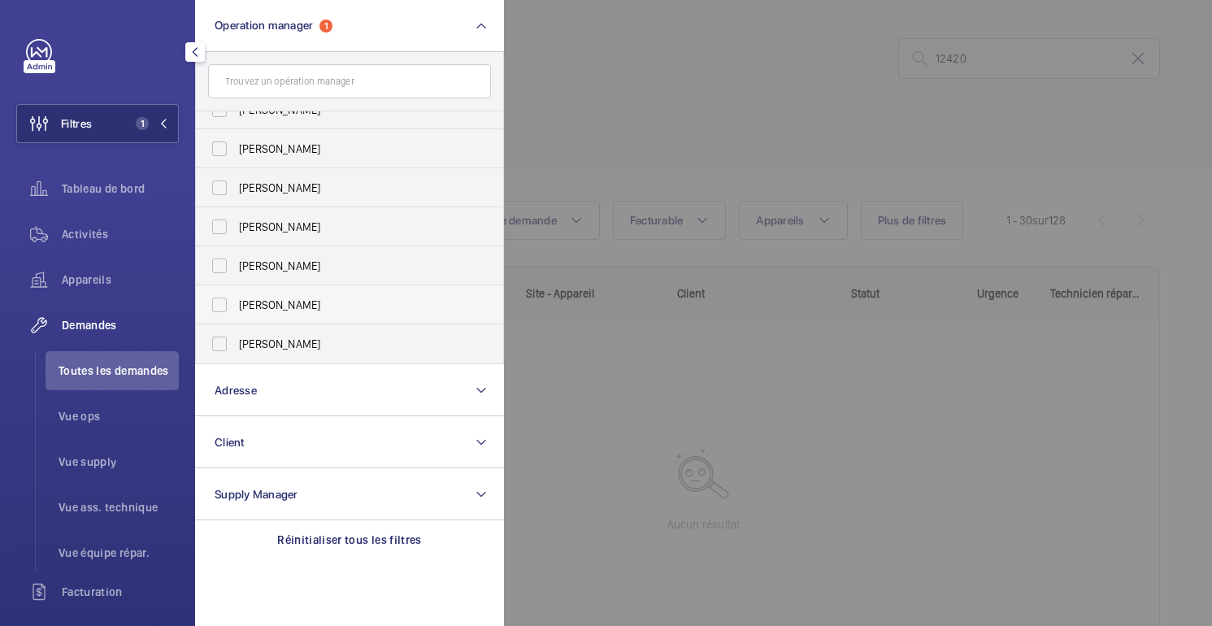
click at [359, 299] on span "[PERSON_NAME]" at bounding box center [351, 305] width 224 height 16
click at [236, 299] on input "[PERSON_NAME]" at bounding box center [219, 305] width 33 height 33
checkbox input "true"
click at [679, 90] on div at bounding box center [1110, 313] width 1212 height 626
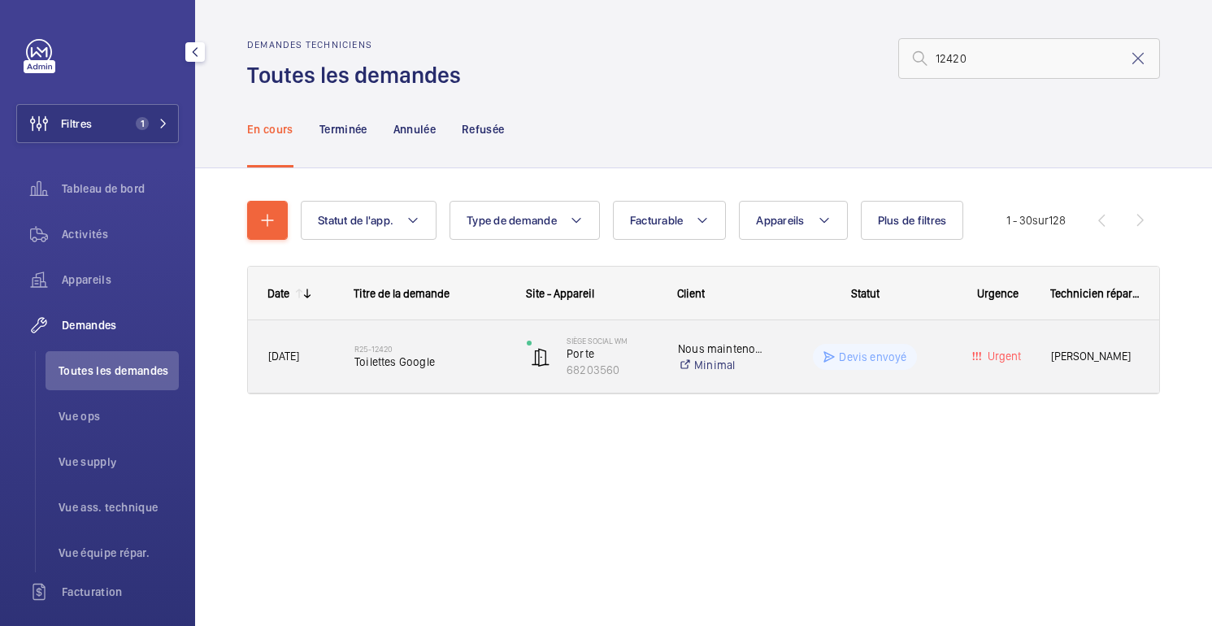
click at [938, 349] on wm-front-pills-cell "Devis envoyé" at bounding box center [865, 357] width 158 height 26
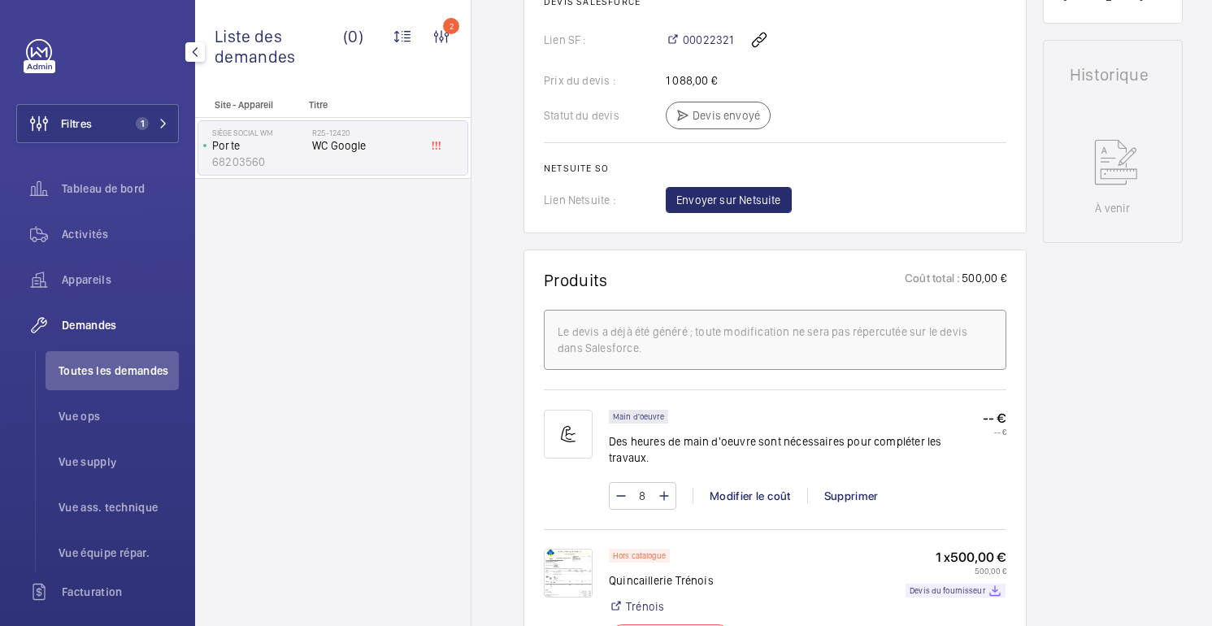
scroll to position [694, 0]
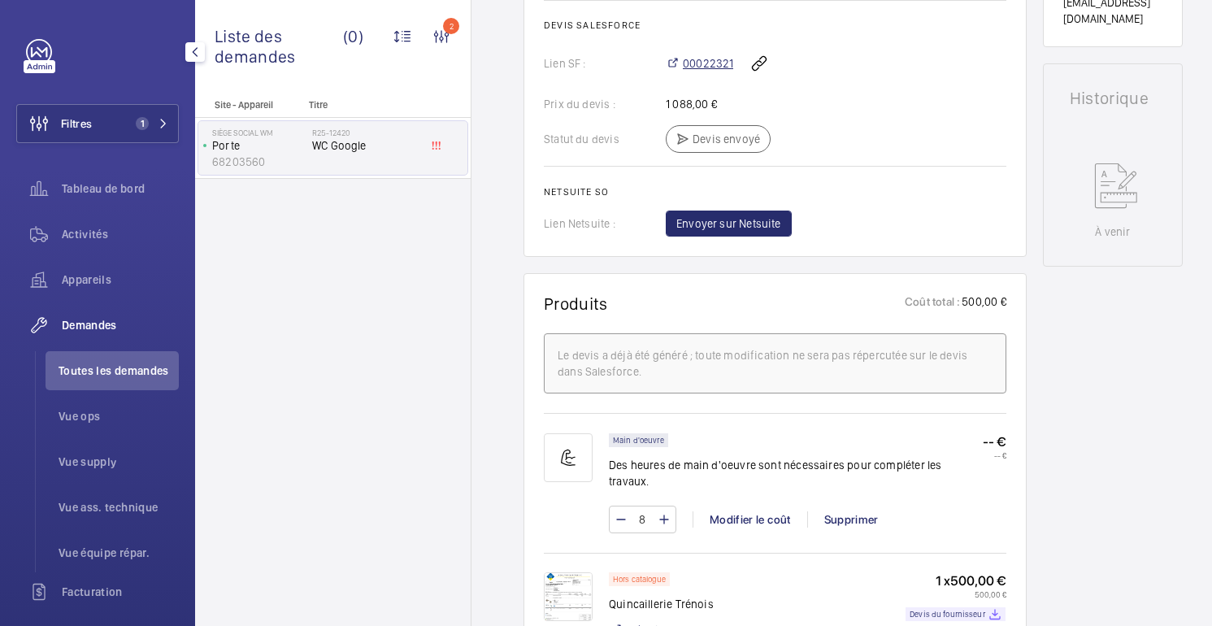
click at [702, 70] on font "00022321" at bounding box center [708, 63] width 50 height 13
